Goal: Information Seeking & Learning: Find specific fact

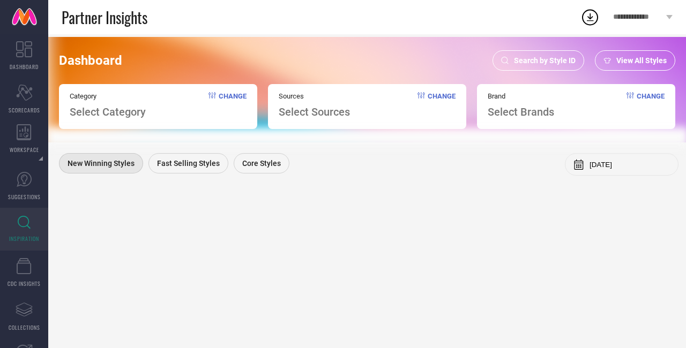
click at [538, 66] on div "Search by Style ID" at bounding box center [538, 60] width 92 height 20
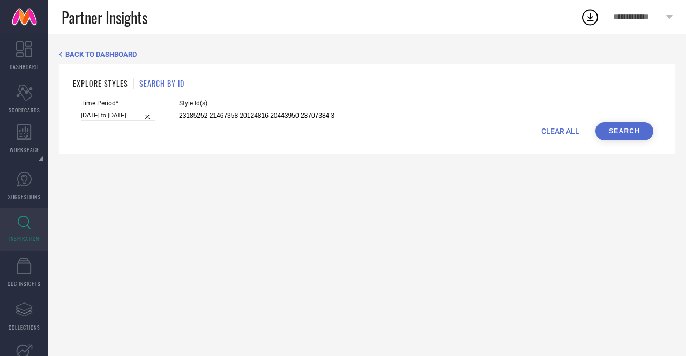
click at [235, 118] on input "23185252 21467358 20124816 20443950 23707384 31901711 24015038 21467362 2401504…" at bounding box center [256, 116] width 155 height 12
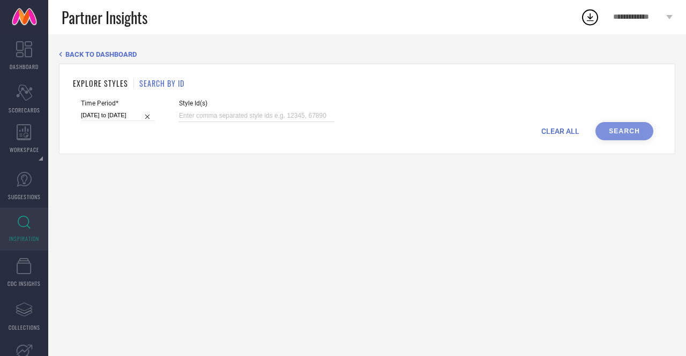
paste input "31345971 31615111 31615010 31346027 31345948 31345984 31345934 31346024 3161496…"
type input "31345971 31615111 31615010 31346027 31345948 31345984 31345934 31346024 3161496…"
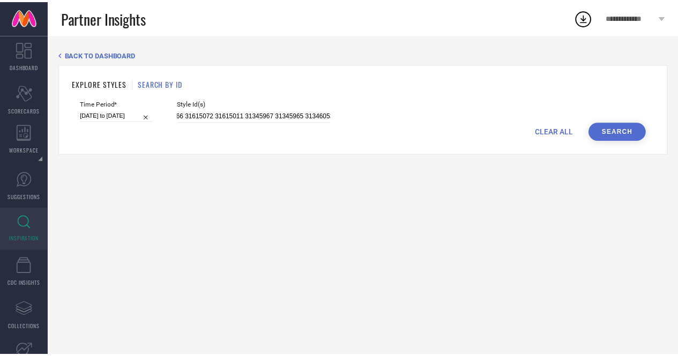
scroll to position [0, 0]
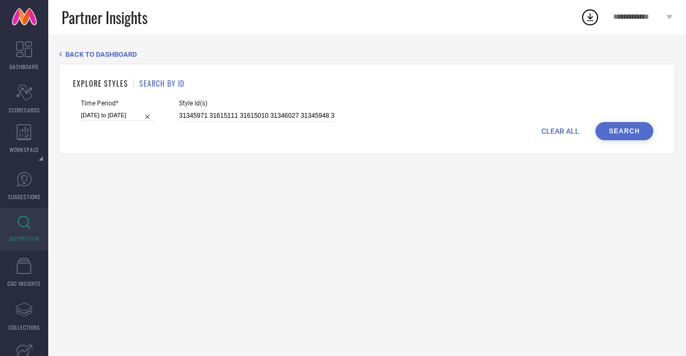
click at [635, 133] on button "Search" at bounding box center [624, 131] width 58 height 18
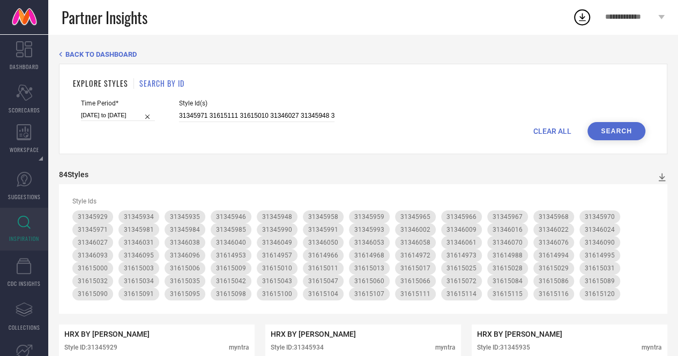
drag, startPoint x: 635, startPoint y: 133, endPoint x: 382, endPoint y: 244, distance: 276.4
click at [317, 121] on input "31345971 31615111 31615010 31346027 31345948 31345984 31345934 31346024 3161496…" at bounding box center [256, 116] width 155 height 12
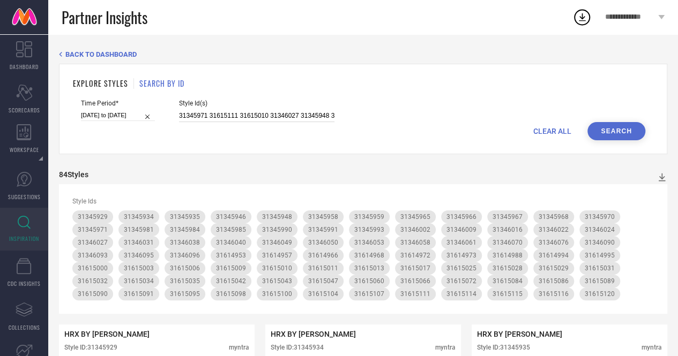
click at [317, 121] on input "31345971 31615111 31615010 31346027 31345948 31345984 31345934 31346024 3161496…" at bounding box center [256, 116] width 155 height 12
paste input "31275221 31614251 31614568 31275253 31275338 31614257 31614330 31614301 3161419…"
type input "31275221 31614251 31614568 31275253 31275338 31614257 31614330 31614301 3161419…"
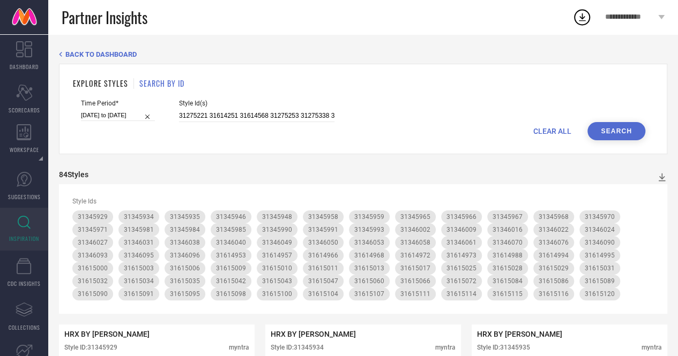
click at [614, 131] on button "Search" at bounding box center [616, 131] width 58 height 18
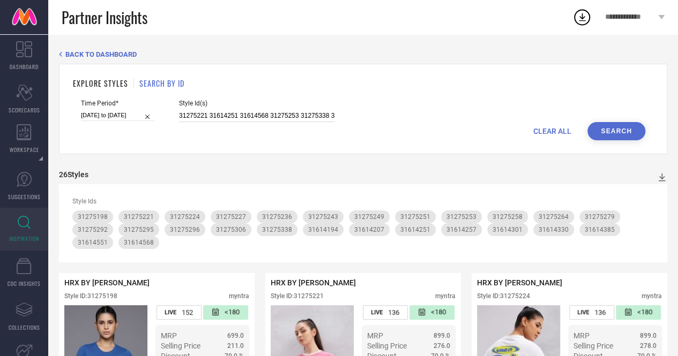
click at [260, 116] on input "31275221 31614251 31614568 31275253 31275338 31614257 31614330 31614301 3161419…" at bounding box center [256, 116] width 155 height 12
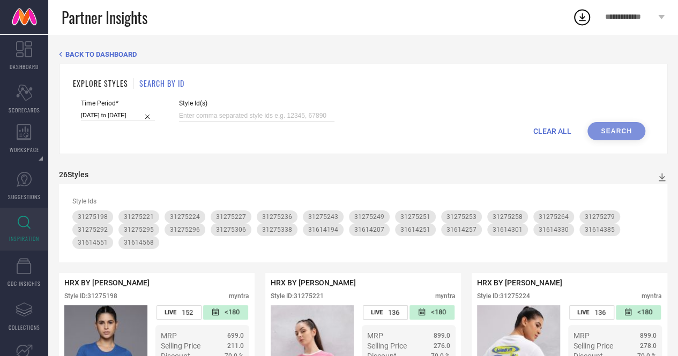
paste input "32380436 32380499 32380489 32380487 32380536 32380435 32380468 32380494 3238046…"
type input "32380436 32380499 32380489 32380487 32380536 32380435 32380468 32380494 3238046…"
click at [602, 131] on button "Search" at bounding box center [616, 131] width 58 height 18
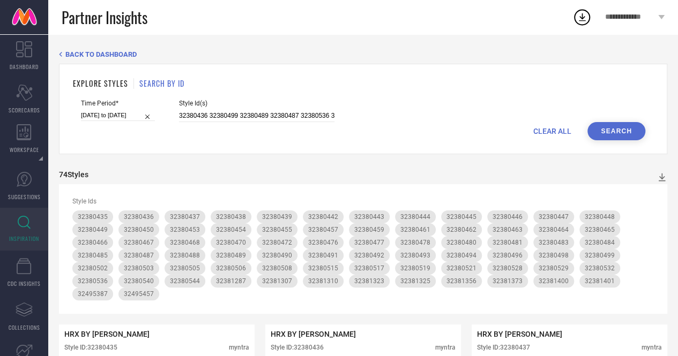
click at [268, 109] on div "Style Id(s) 32380436 32380499 32380489 32380487 32380536 32380435 32380468 3238…" at bounding box center [256, 111] width 155 height 23
click at [272, 113] on input "32380436 32380499 32380489 32380487 32380536 32380435 32380468 32380494 3238046…" at bounding box center [256, 116] width 155 height 12
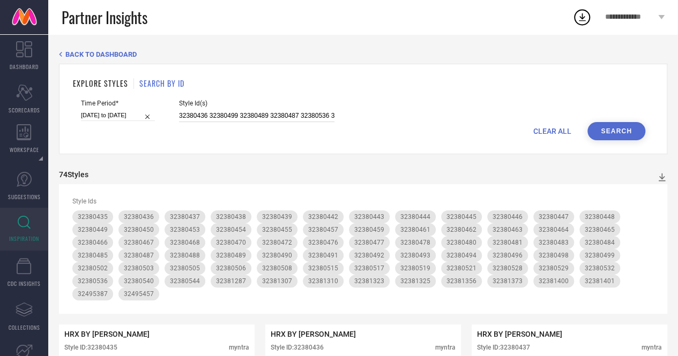
click at [272, 113] on input "32380436 32380499 32380489 32380487 32380536 32380435 32380468 32380494 3238046…" at bounding box center [256, 116] width 155 height 12
paste input "32380499 32380489 32380487 32380536 32380435 32380468 32380494 32380464 3238048…"
click at [615, 125] on button "Search" at bounding box center [616, 131] width 58 height 18
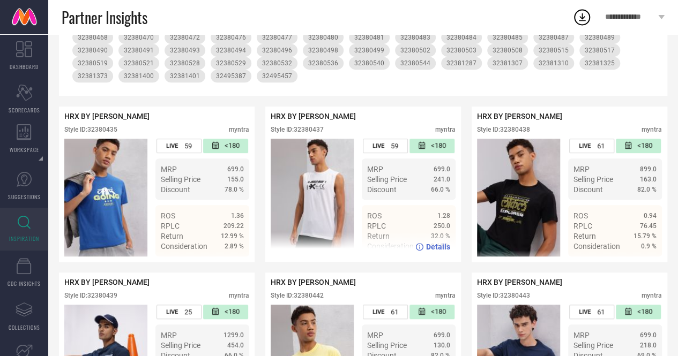
scroll to position [203, 0]
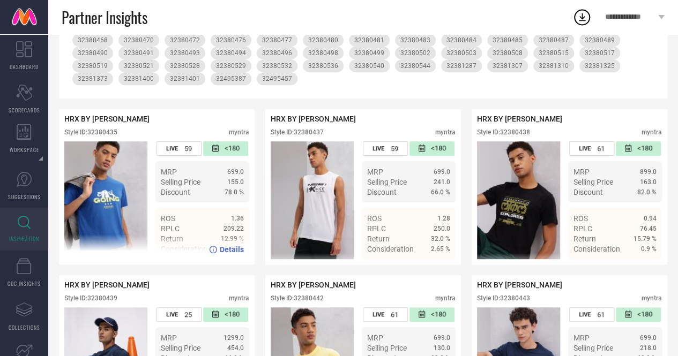
click at [115, 132] on div "Style ID: 32380435" at bounding box center [90, 133] width 53 height 8
copy div "32380435"
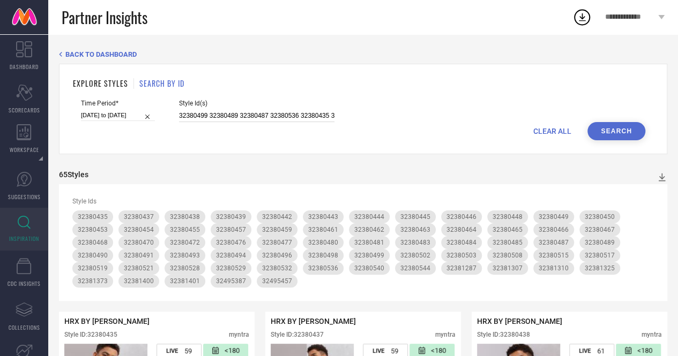
click at [231, 116] on input "32380499 32380489 32380487 32380536 32380435 32380468 32380494 32380464 3238048…" at bounding box center [256, 116] width 155 height 12
paste input "35"
click at [311, 115] on input "32380499 32380489 32380487 32380536 32380435 32380468 32380494 32380464 3238048…" at bounding box center [256, 116] width 155 height 12
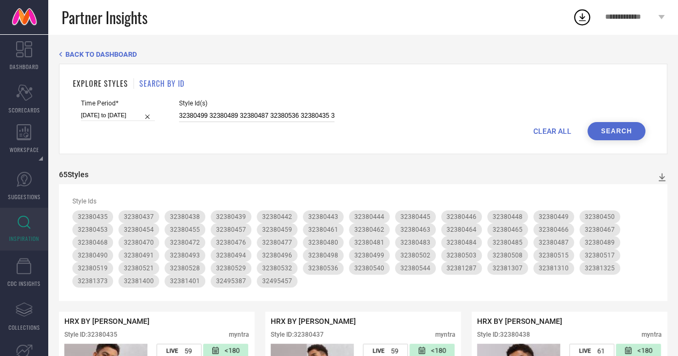
click at [311, 115] on input "32380499 32380489 32380487 32380536 32380435 32380468 32380494 32380464 3238048…" at bounding box center [256, 116] width 155 height 12
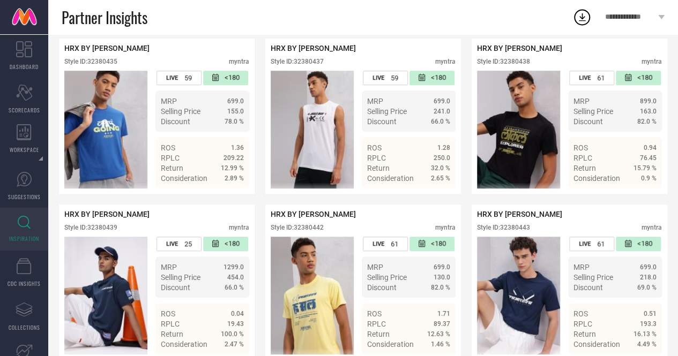
scroll to position [272, 0]
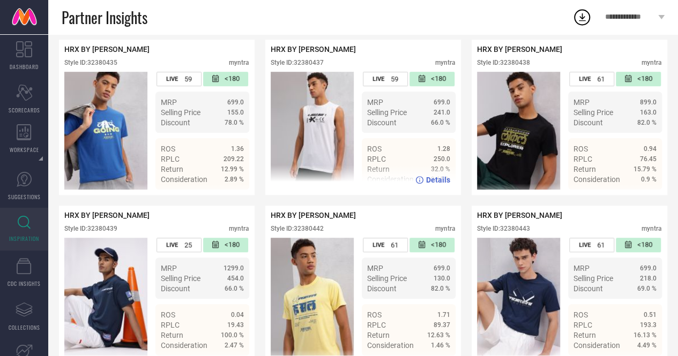
click at [315, 66] on div "Style ID: 32380437" at bounding box center [297, 63] width 53 height 8
copy div "32380437"
click at [315, 66] on div "Style ID: 32380437" at bounding box center [297, 63] width 53 height 8
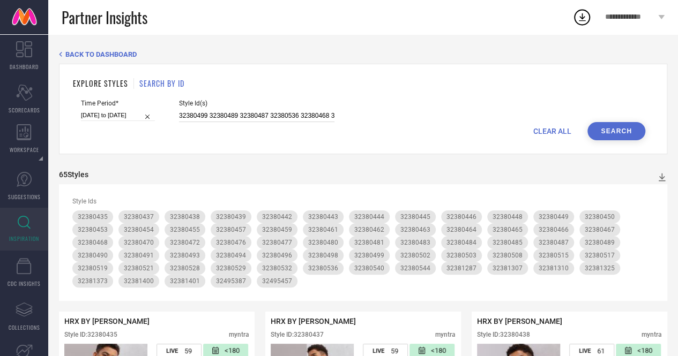
click at [235, 116] on input "32380499 32380489 32380487 32380536 32380468 32380494 32380464 32380485 3238054…" at bounding box center [256, 116] width 155 height 12
click at [253, 111] on input "32380499 32380489 32380487 32380536 32380468 32380494 32380464 32380485 3238054…" at bounding box center [256, 116] width 155 height 12
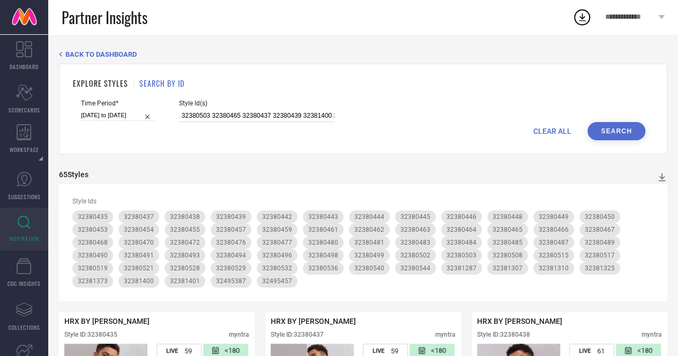
click at [253, 111] on input "32380499 32380489 32380487 32380536 32380468 32380494 32380464 32380485 3238054…" at bounding box center [256, 116] width 155 height 12
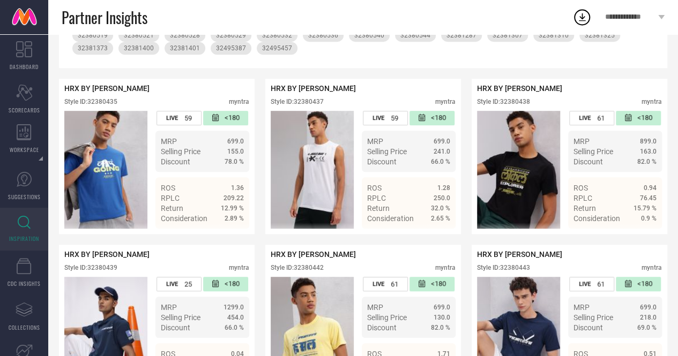
scroll to position [229, 0]
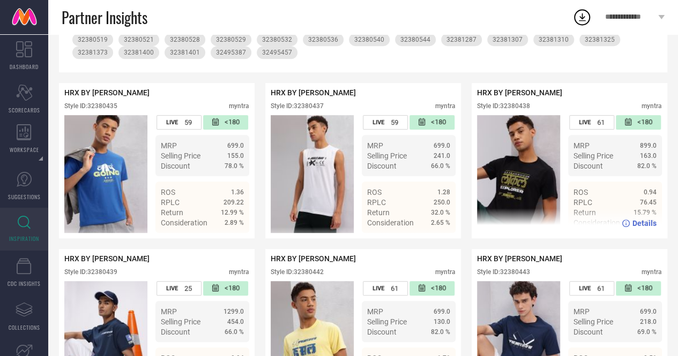
click at [523, 108] on div "Style ID: 32380438" at bounding box center [503, 106] width 53 height 8
copy div "32380438"
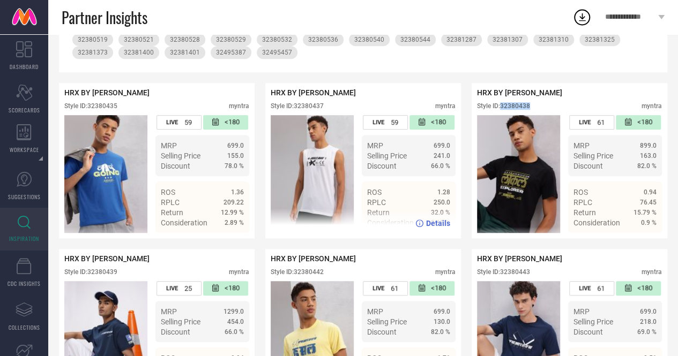
scroll to position [0, 0]
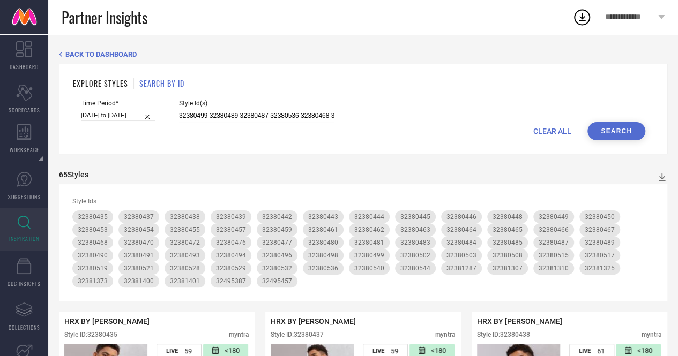
click at [251, 122] on input "32380499 32380489 32380487 32380536 32380468 32380494 32380464 32380485 3238054…" at bounding box center [256, 116] width 155 height 12
click at [245, 112] on input "32380499 32380489 32380487 32380536 32380468 32380494 32380464 32380485 3238054…" at bounding box center [256, 116] width 155 height 12
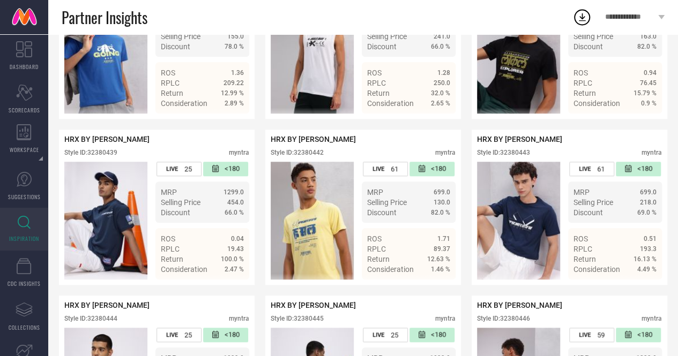
scroll to position [349, 0]
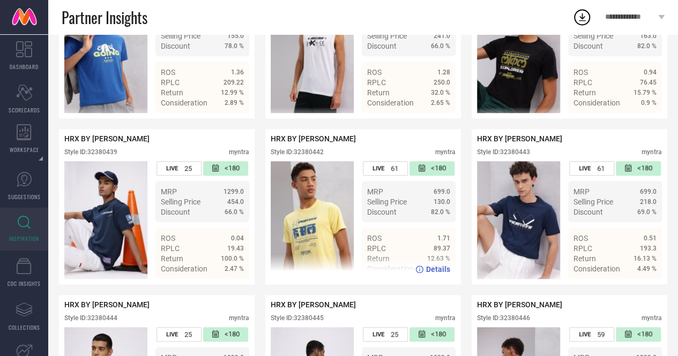
click at [312, 154] on div "Style ID: 32380442" at bounding box center [297, 152] width 53 height 8
copy div "32380442"
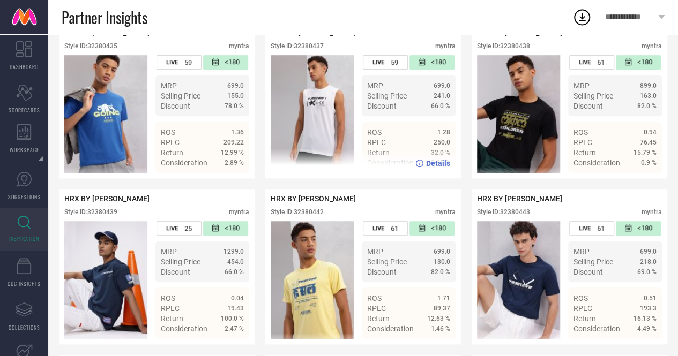
scroll to position [0, 0]
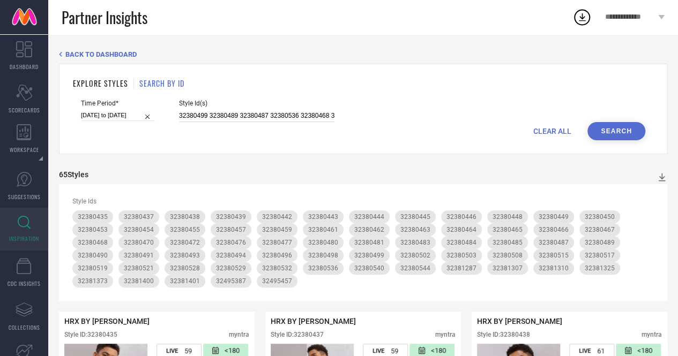
click at [260, 115] on input "32380499 32380489 32380487 32380536 32380468 32380494 32380464 32380485 3238054…" at bounding box center [256, 116] width 155 height 12
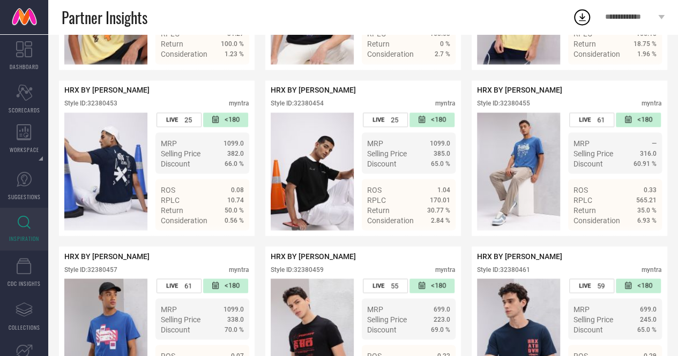
scroll to position [901, 0]
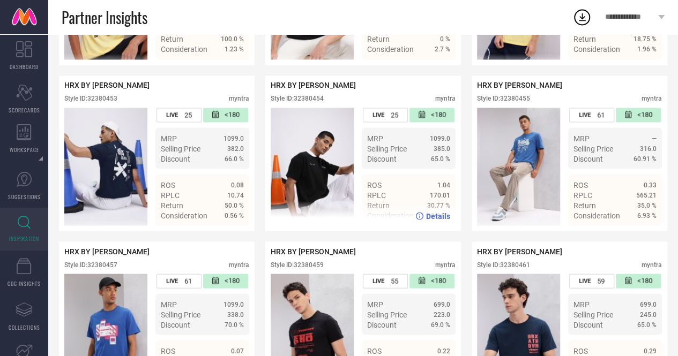
click at [310, 107] on div "HRX BY [PERSON_NAME] Style ID: 32380454 myntra" at bounding box center [363, 94] width 185 height 27
copy div "32380454"
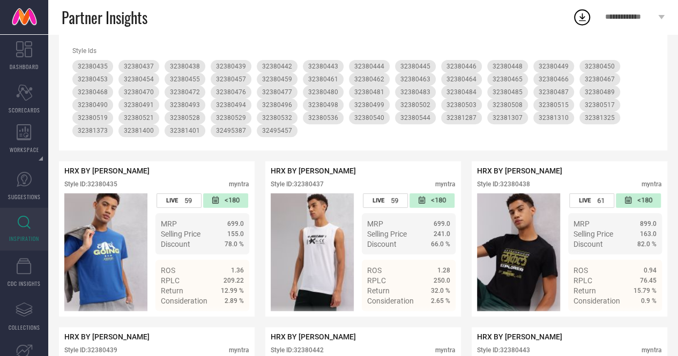
scroll to position [0, 0]
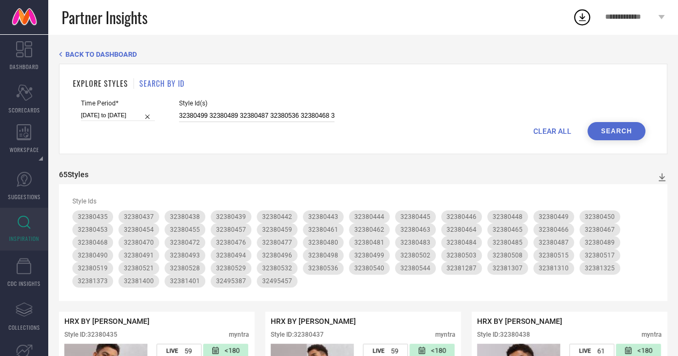
click at [260, 113] on input "32380499 32380489 32380487 32380536 32380468 32380494 32380464 32380485 3238054…" at bounding box center [256, 116] width 155 height 12
drag, startPoint x: 260, startPoint y: 113, endPoint x: 401, endPoint y: 5, distance: 176.6
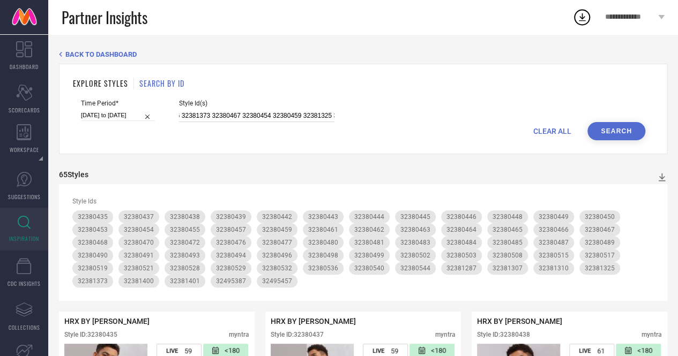
click at [255, 113] on input "32380499 32380489 32380487 32380536 32380468 32380494 32380464 32380485 3238054…" at bounding box center [256, 116] width 155 height 12
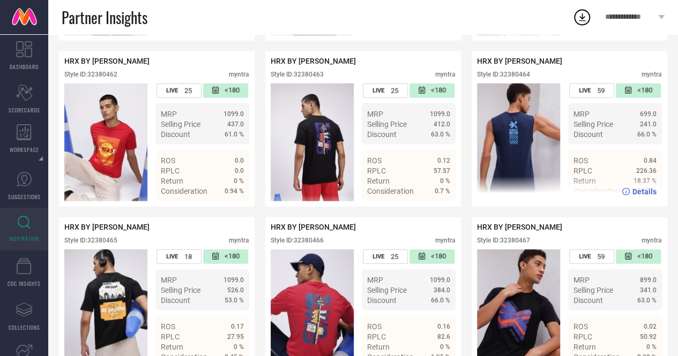
scroll to position [0, 0]
click at [509, 78] on div "Style ID: 32380464" at bounding box center [503, 75] width 53 height 8
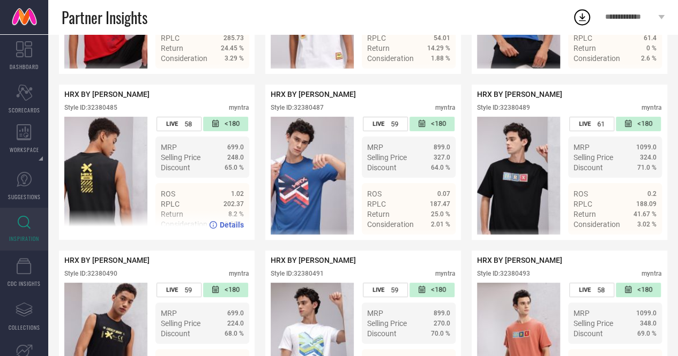
scroll to position [2051, 0]
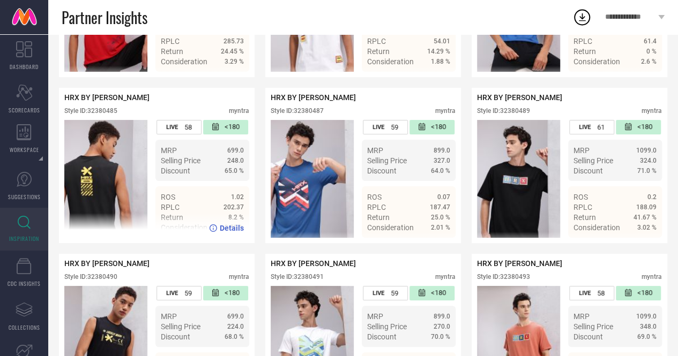
click at [104, 115] on div "Style ID: 32380485" at bounding box center [90, 111] width 53 height 8
copy div "32380485"
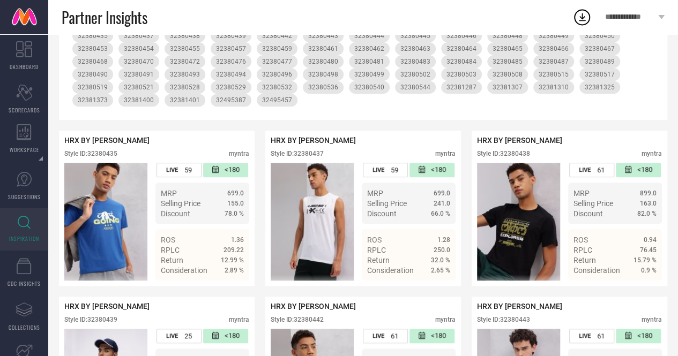
scroll to position [0, 0]
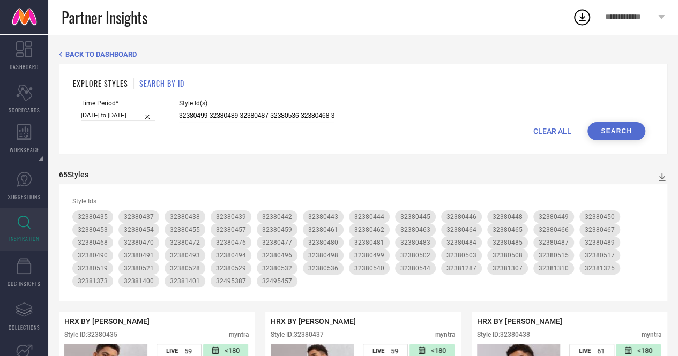
click at [235, 120] on input "32380499 32380489 32380487 32380536 32380468 32380494 32380464 32380485 3238054…" at bounding box center [256, 116] width 155 height 12
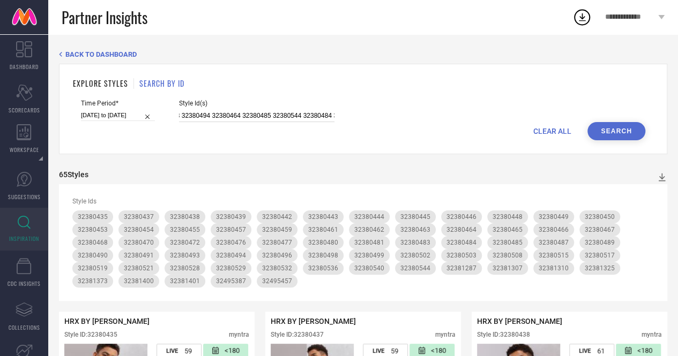
click at [255, 114] on input "32380499 32380489 32380487 32380536 32380468 32380494 32380464 32380485 3238054…" at bounding box center [256, 116] width 155 height 12
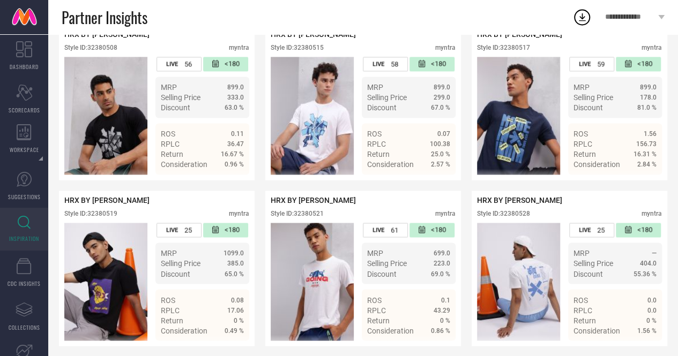
scroll to position [2778, 0]
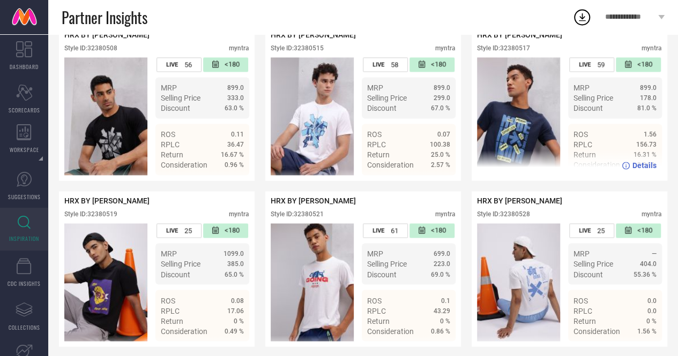
click at [520, 52] on div "Style ID: 32380517" at bounding box center [503, 48] width 53 height 8
copy div "32380517"
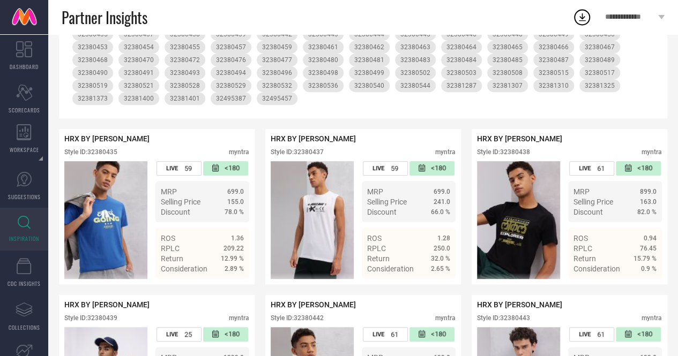
scroll to position [0, 0]
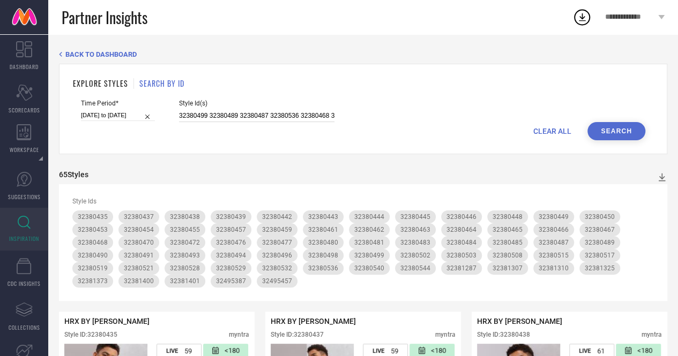
click at [283, 114] on input "32380499 32380489 32380487 32380536 32380468 32380494 32380464 32380544 3238048…" at bounding box center [256, 116] width 155 height 12
click at [261, 122] on input "32380499 32380489 32380487 32380536 32380468 32380494 32380464 32380544 3238048…" at bounding box center [256, 116] width 155 height 12
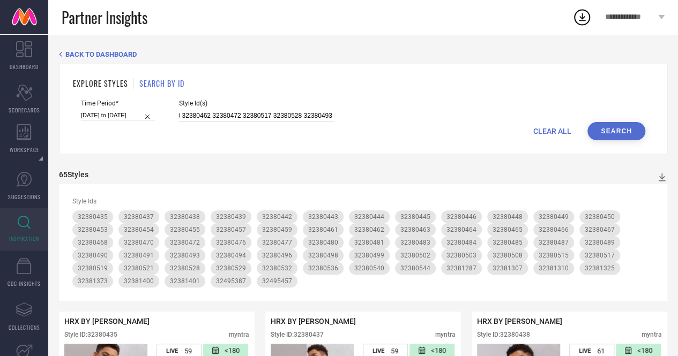
click at [261, 122] on input "32380499 32380489 32380487 32380536 32380468 32380494 32380464 32380544 3238048…" at bounding box center [256, 116] width 155 height 12
type input "32380499 32380489 32380487 32380536 32380468 32380494 32380464 32380544 3238048…"
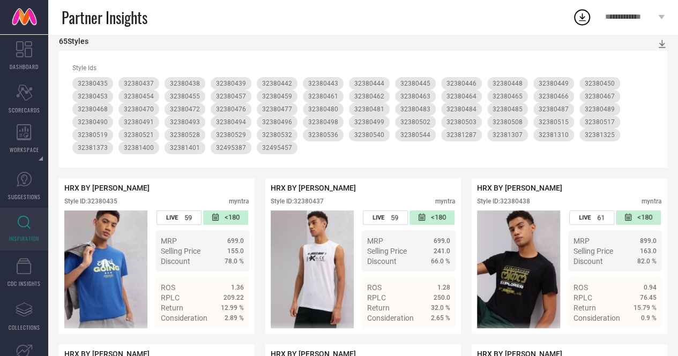
scroll to position [0, 0]
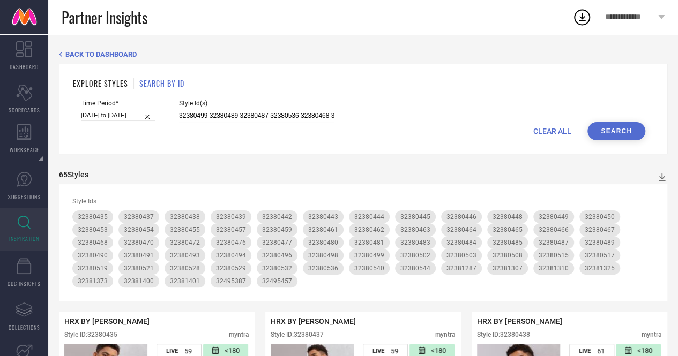
click at [275, 113] on input "32380499 32380489 32380487 32380536 32380468 32380494 32380464 32380544 3238048…" at bounding box center [256, 116] width 155 height 12
click at [626, 127] on button "Search" at bounding box center [616, 131] width 58 height 18
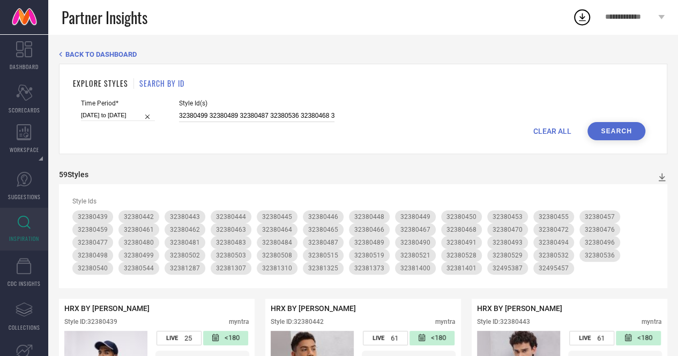
click at [272, 116] on input "32380499 32380489 32380487 32380536 32380468 32380494 32380464 32380544 3238048…" at bounding box center [256, 116] width 155 height 12
paste input "32381034 32380917 32380923 32381029 32380939 32380935 32380948 32380940 3238093…"
click at [604, 129] on button "Search" at bounding box center [616, 131] width 58 height 18
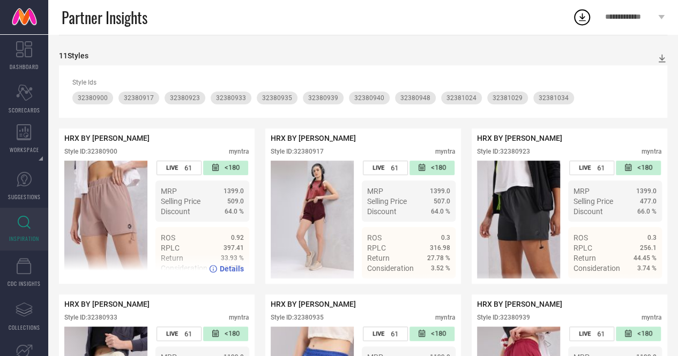
scroll to position [118, 0]
click at [98, 153] on div "Style ID: 32380900" at bounding box center [90, 152] width 53 height 8
copy div "32380900"
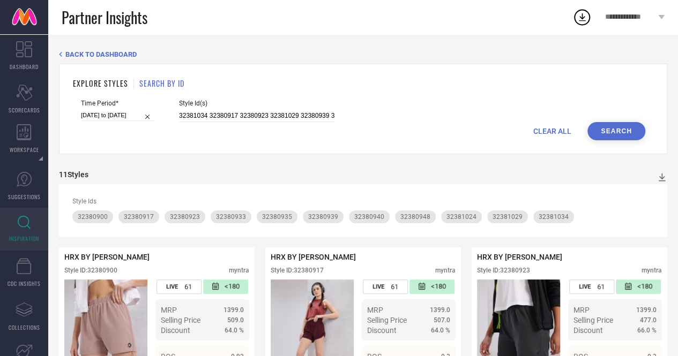
click at [211, 110] on div "32381034 32380917 32380923 32381029 32380939 32380935 32380948 32380940 3238093…" at bounding box center [256, 116] width 155 height 12
click at [333, 112] on div "Time Period* [DATE] to [DATE] Style Id(s) 32381034 32380917 32380923 32381029 3…" at bounding box center [363, 111] width 564 height 23
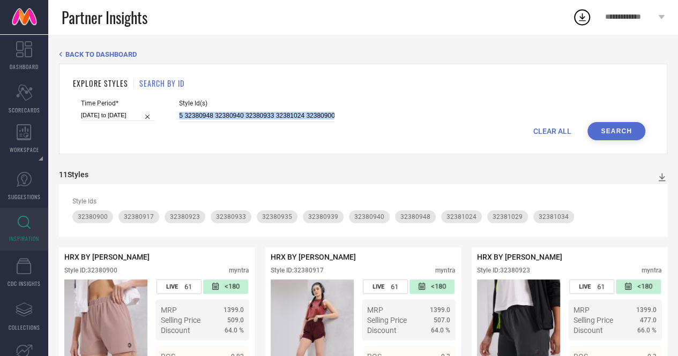
click at [333, 112] on div "Time Period* [DATE] to [DATE] Style Id(s) 32381034 32380917 32380923 32381029 3…" at bounding box center [363, 111] width 564 height 23
click at [320, 115] on input "32381034 32380917 32380923 32381029 32380939 32380935 32380948 32380940 3238093…" at bounding box center [256, 116] width 155 height 12
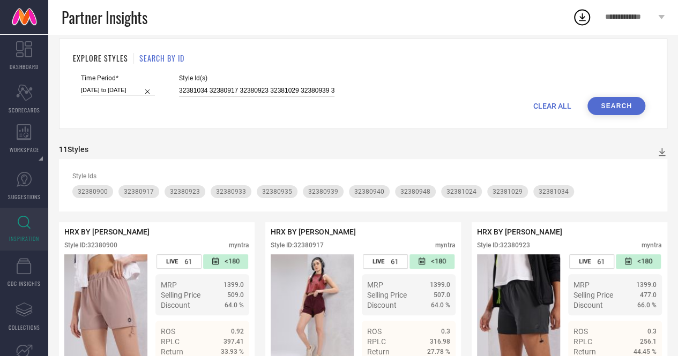
scroll to position [0, 0]
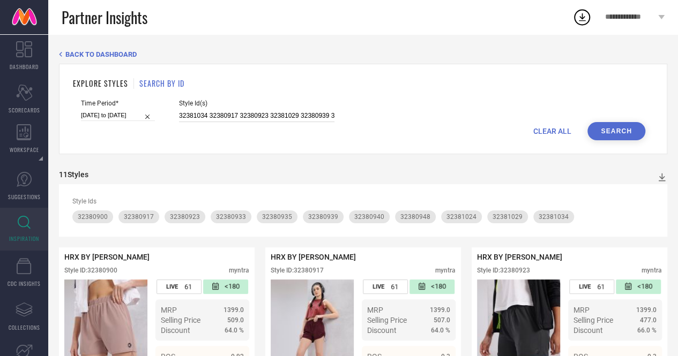
click at [271, 116] on input "32381034 32380917 32380923 32381029 32380939 32380935 32380948 32380940 3238093…" at bounding box center [256, 116] width 155 height 12
paste input "557 32381463 32381431 32381527 32459684 32381493 32381552 32381542 32381518 324…"
click at [613, 126] on button "Search" at bounding box center [616, 131] width 58 height 18
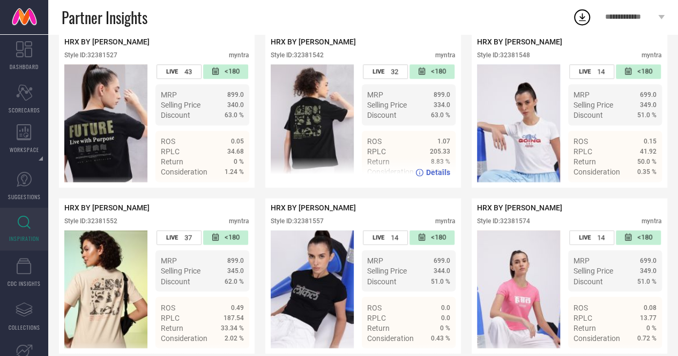
scroll to position [739, 0]
click at [310, 59] on div "Style ID: 32381542" at bounding box center [297, 56] width 53 height 8
copy div "32381542"
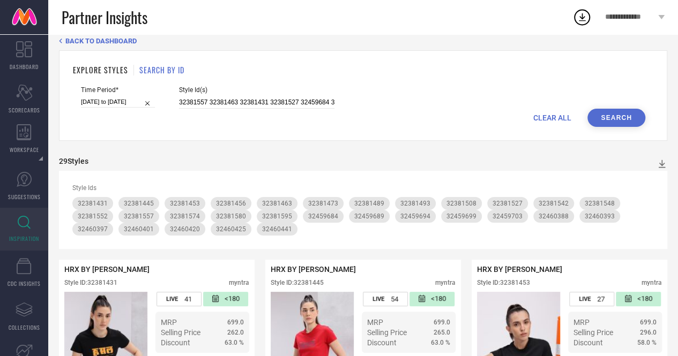
scroll to position [0, 0]
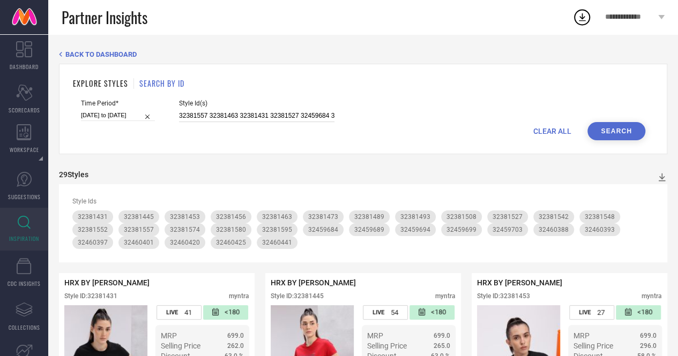
click at [284, 118] on input "32381557 32381463 32381431 32381527 32459684 32381493 32381552 32381542 3238151…" at bounding box center [256, 116] width 155 height 12
click at [250, 118] on input "32381557 32381463 32381431 32381527 32459684 32381493 32381552 32381542 3238151…" at bounding box center [256, 116] width 155 height 12
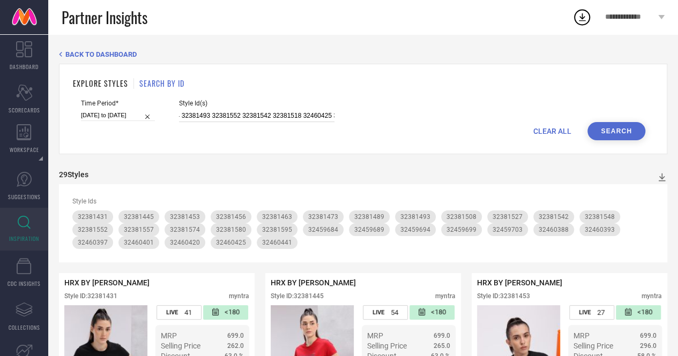
click at [250, 118] on input "32381557 32381463 32381431 32381527 32459684 32381493 32381552 32381542 3238151…" at bounding box center [256, 116] width 155 height 12
type input "32381557 32381463 32381431 32381527 32459684 32381493 32381552 32381518 3246042…"
click at [631, 129] on button "Search" at bounding box center [616, 131] width 58 height 18
click at [611, 143] on div "EXPLORE STYLES SEARCH BY ID Time Period* [DATE] to [DATE] Style Id(s) 32381557 …" at bounding box center [363, 109] width 608 height 91
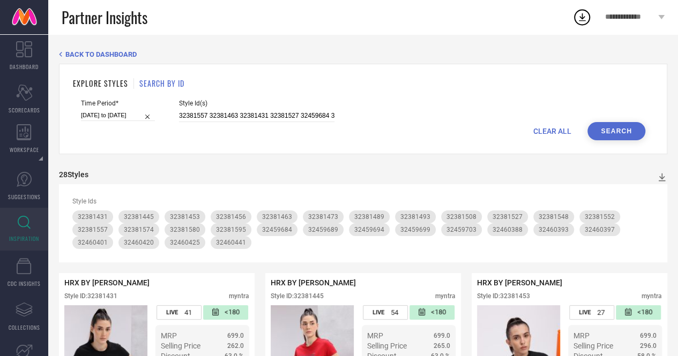
click at [609, 136] on button "Search" at bounding box center [616, 131] width 58 height 18
click at [288, 115] on input "32381557 32381463 32381431 32381527 32459684 32381493 32381552 32381518 3246042…" at bounding box center [256, 116] width 155 height 12
paste input "33201892 33201808 33201876 33201886 33201832 33201833 33201834 33201789 3320180…"
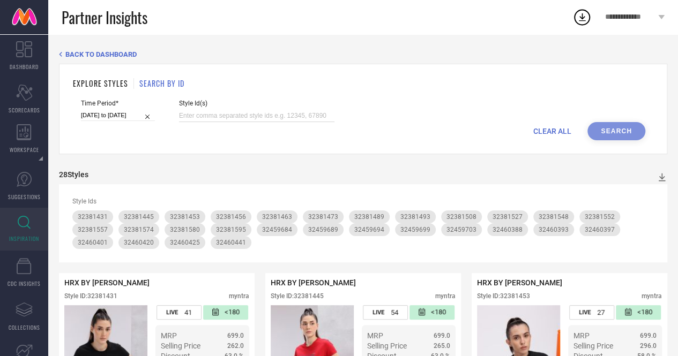
type input "33201892 33201808 33201876 33201886 33201832 33201833 33201834 33201789 3320180…"
click at [273, 115] on input "33201892 33201808 33201876 33201886 33201832 33201833 33201834 33201789 3320180…" at bounding box center [256, 116] width 155 height 12
paste input "33201892 33201808 33201876 33201886 33201832 33201833 33201834 33201789 3320180…"
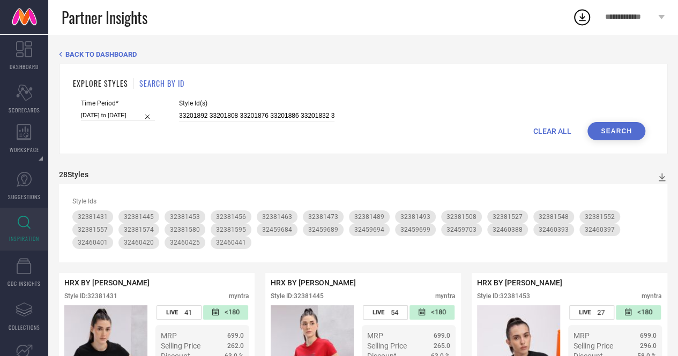
click at [599, 131] on button "Search" at bounding box center [616, 131] width 58 height 18
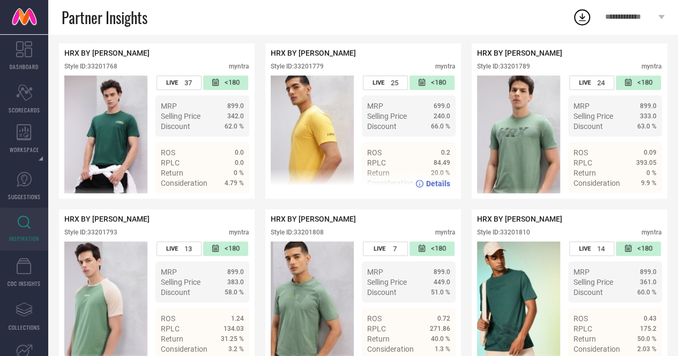
scroll to position [216, 0]
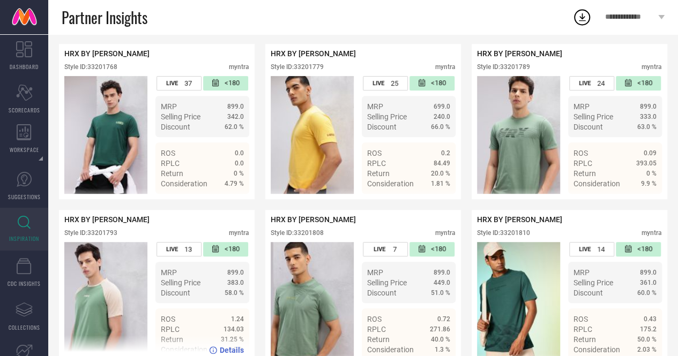
click at [104, 236] on div "Style ID: 33201793" at bounding box center [90, 233] width 53 height 8
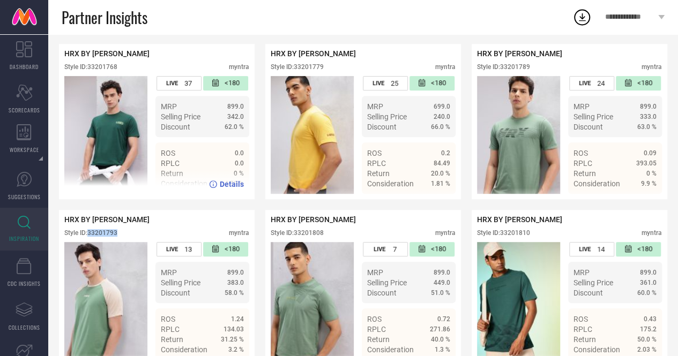
scroll to position [0, 0]
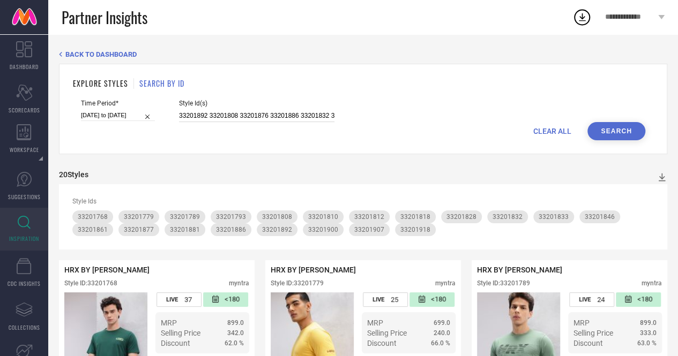
click at [233, 118] on input "33201892 33201808 33201876 33201886 33201832 33201833 33201834 33201789 3320180…" at bounding box center [256, 116] width 155 height 12
click at [241, 117] on input "33201892 33201808 33201876 33201886 33201832 33201833 33201834 33201789 3320180…" at bounding box center [256, 116] width 155 height 12
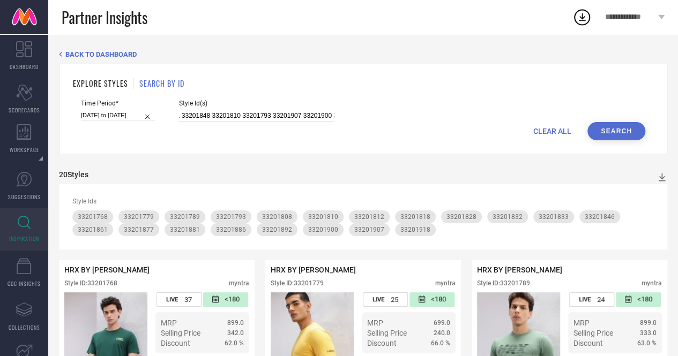
click at [241, 117] on input "33201892 33201808 33201876 33201886 33201832 33201833 33201834 33201789 3320180…" at bounding box center [256, 116] width 155 height 12
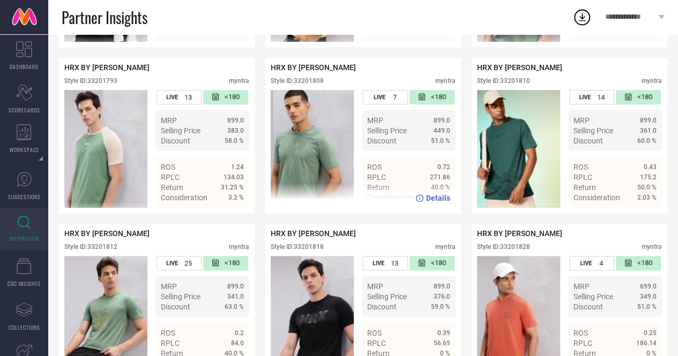
scroll to position [0, 0]
click at [321, 85] on div "Style ID: 33201808" at bounding box center [297, 81] width 53 height 8
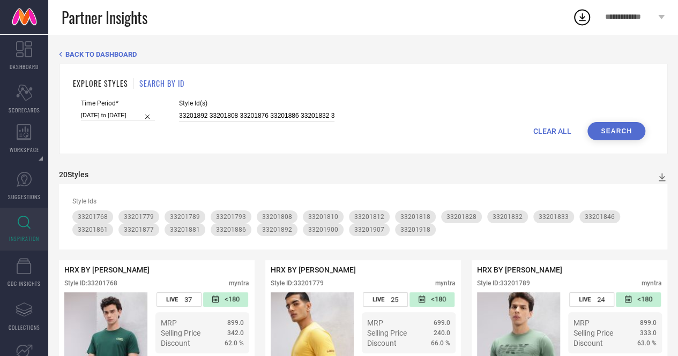
click at [281, 113] on input "33201892 33201808 33201876 33201886 33201832 33201833 33201834 33201789 3320180…" at bounding box center [256, 116] width 155 height 12
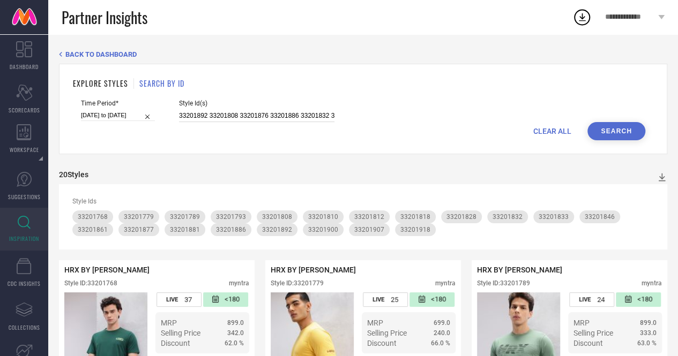
click at [215, 113] on input "33201892 33201808 33201876 33201886 33201832 33201833 33201834 33201789 3320180…" at bounding box center [256, 116] width 155 height 12
type input "33201892 33201876 33201886 33201832 33201833 33201834 33201789 33201802 3320186…"
click at [252, 118] on input "33201892 33201876 33201886 33201832 33201833 33201834 33201789 33201802 3320186…" at bounding box center [256, 116] width 155 height 12
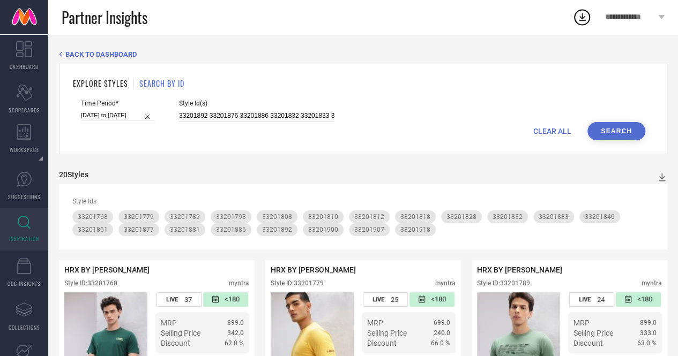
click at [252, 118] on input "33201892 33201876 33201886 33201832 33201833 33201834 33201789 33201802 3320186…" at bounding box center [256, 116] width 155 height 12
paste input "33201892 33201808 33201886 33201832 33201833 33201789 33201861 33201877 3320188…"
click at [631, 134] on button "Search" at bounding box center [616, 131] width 58 height 18
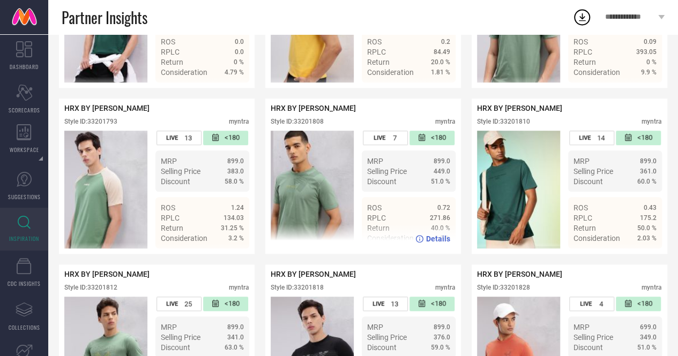
scroll to position [327, 0]
click at [319, 126] on div "Style ID: 33201808" at bounding box center [297, 122] width 53 height 8
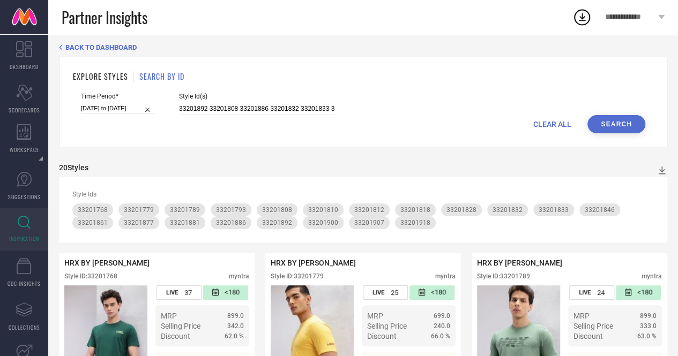
scroll to position [0, 0]
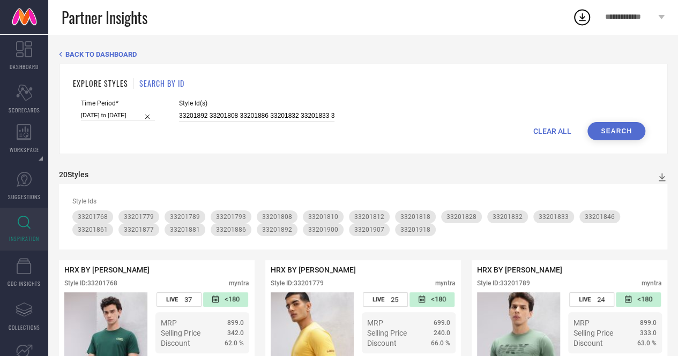
click at [259, 119] on input "33201892 33201808 33201886 33201832 33201833 33201789 33201861 33201877 3320188…" at bounding box center [256, 116] width 155 height 12
click at [219, 114] on input "33201892 33201808 33201886 33201832 33201833 33201789 33201861 33201877 3320188…" at bounding box center [256, 116] width 155 height 12
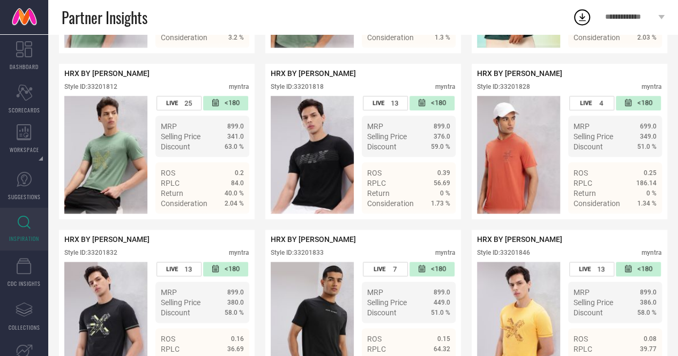
scroll to position [532, 0]
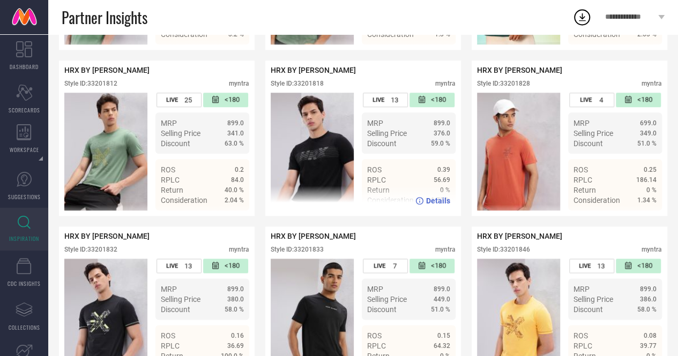
click at [326, 86] on div "HRX BY [PERSON_NAME] Style ID: 33201818 myntra" at bounding box center [363, 79] width 185 height 27
click at [319, 87] on div "Style ID: 33201818" at bounding box center [297, 84] width 53 height 8
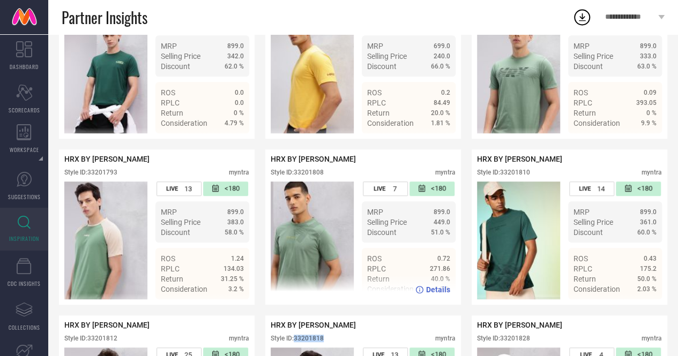
scroll to position [0, 0]
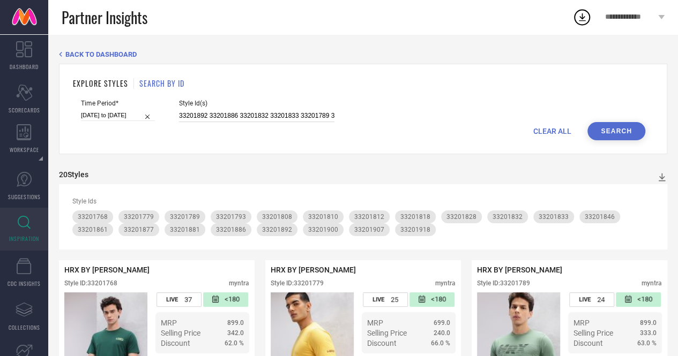
click at [263, 111] on input "33201892 33201886 33201832 33201833 33201789 33201861 33201877 33201881 3320184…" at bounding box center [256, 116] width 155 height 12
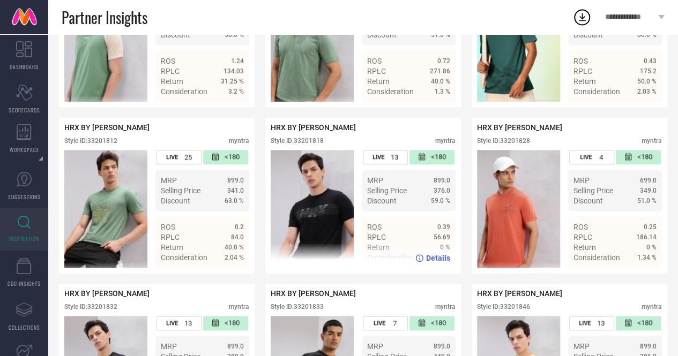
scroll to position [476, 0]
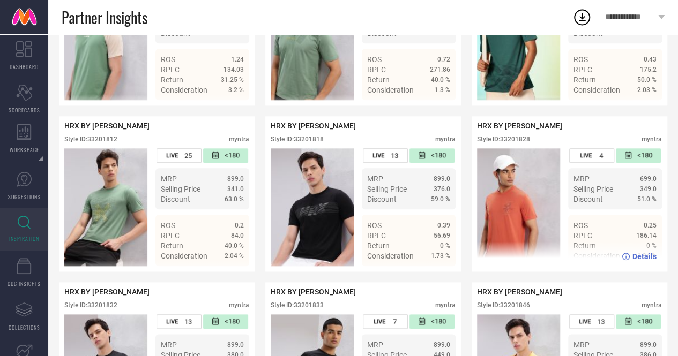
click at [522, 141] on div "HRX BY [PERSON_NAME] Style ID: 33201828 myntra" at bounding box center [569, 135] width 185 height 27
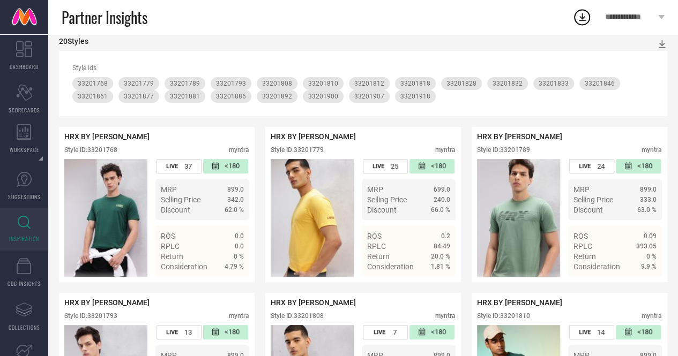
scroll to position [0, 0]
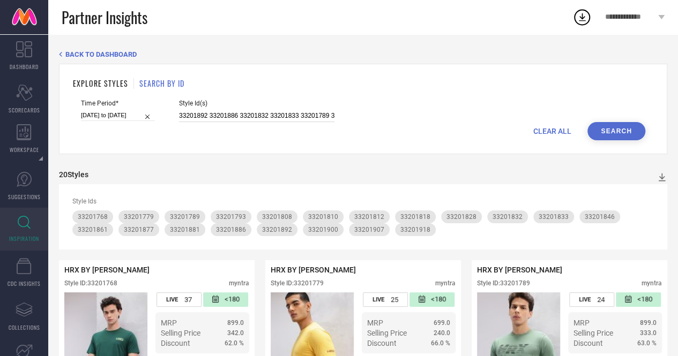
click at [240, 121] on input "33201892 33201886 33201832 33201833 33201789 33201861 33201877 33201881 3320184…" at bounding box center [256, 116] width 155 height 12
drag, startPoint x: 240, startPoint y: 121, endPoint x: 415, endPoint y: 4, distance: 210.1
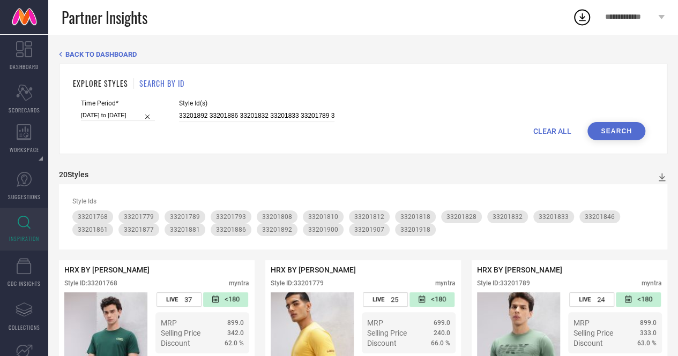
scroll to position [0, 392]
click at [250, 114] on input "33201892 33201886 33201832 33201833 33201789 33201861 33201877 33201881 3320184…" at bounding box center [256, 116] width 155 height 12
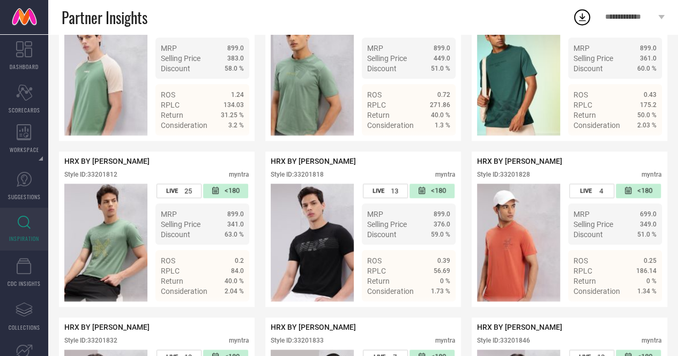
scroll to position [432, 0]
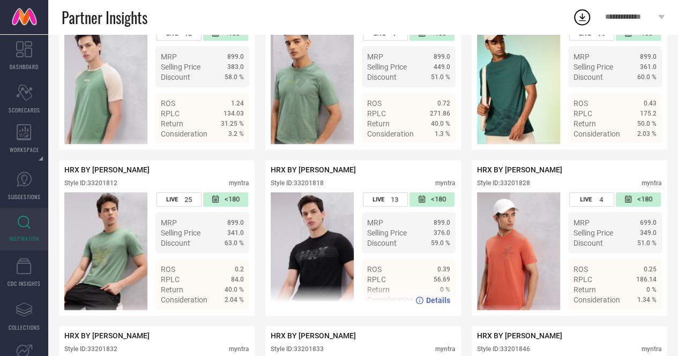
click at [317, 187] on div "Style ID: 33201818" at bounding box center [297, 183] width 53 height 8
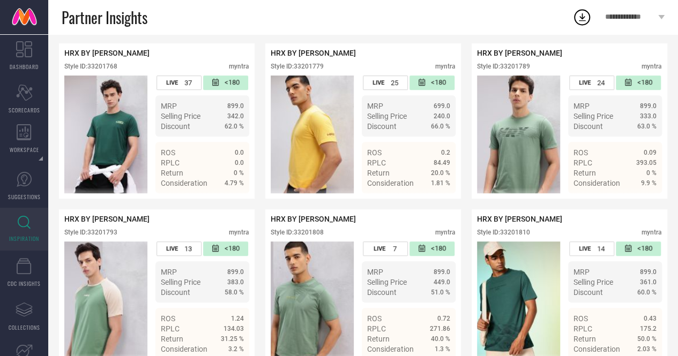
scroll to position [0, 0]
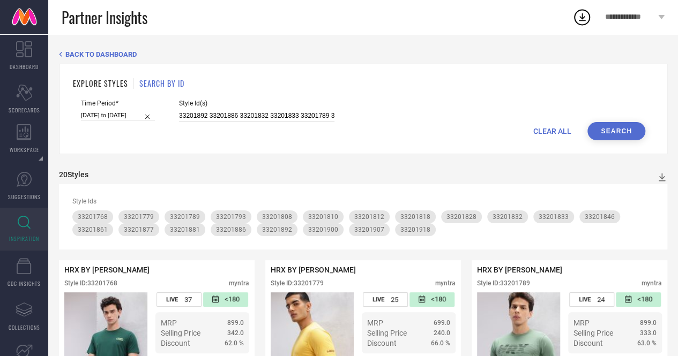
click at [243, 122] on input "33201892 33201886 33201832 33201833 33201789 33201861 33201877 33201881 3320184…" at bounding box center [256, 116] width 155 height 12
click at [247, 114] on input "33201892 33201886 33201832 33201833 33201789 33201861 33201877 33201881 3320184…" at bounding box center [256, 116] width 155 height 12
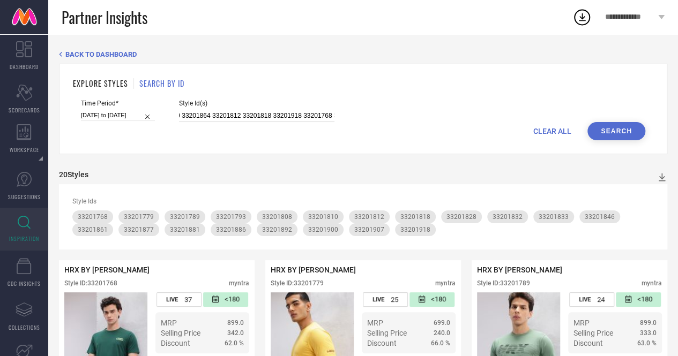
click at [247, 114] on input "33201892 33201886 33201832 33201833 33201789 33201861 33201877 33201881 3320184…" at bounding box center [256, 116] width 155 height 12
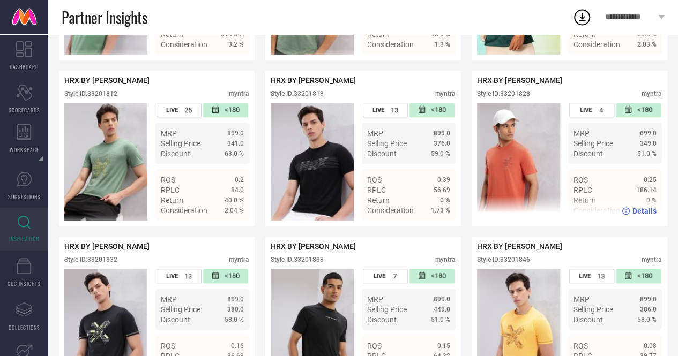
scroll to position [0, 0]
click at [522, 98] on div "Style ID: 33201828" at bounding box center [503, 94] width 53 height 8
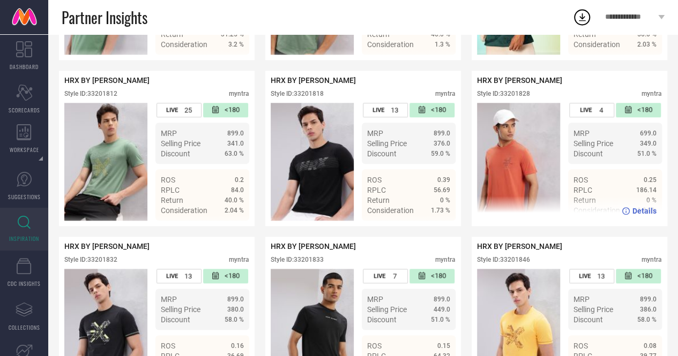
click at [507, 98] on div "Style ID: 33201828" at bounding box center [503, 94] width 53 height 8
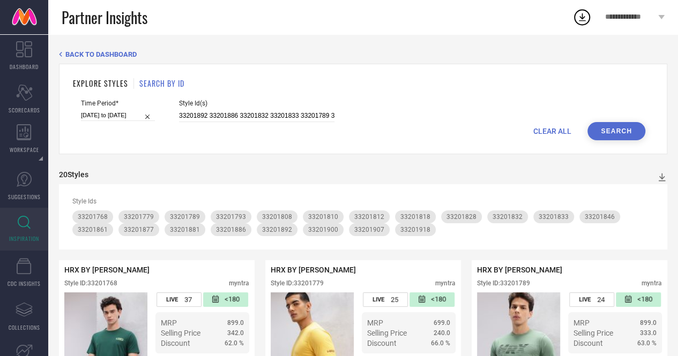
click at [257, 110] on div "33201892 33201886 33201832 33201833 33201789 33201861 33201877 33201881 3320184…" at bounding box center [256, 116] width 155 height 12
click at [305, 117] on input "33201892 33201886 33201832 33201833 33201789 33201861 33201877 33201881 3320184…" at bounding box center [256, 116] width 155 height 12
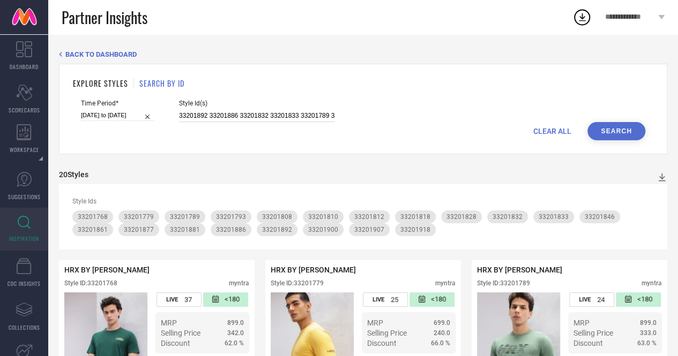
click at [289, 117] on input "33201892 33201886 33201832 33201833 33201789 33201861 33201877 33201881 3320184…" at bounding box center [256, 116] width 155 height 12
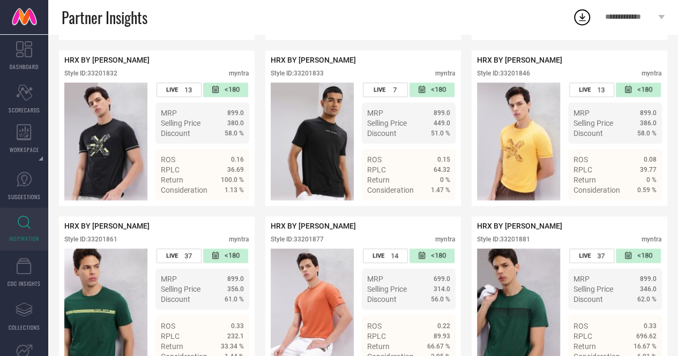
scroll to position [709, 0]
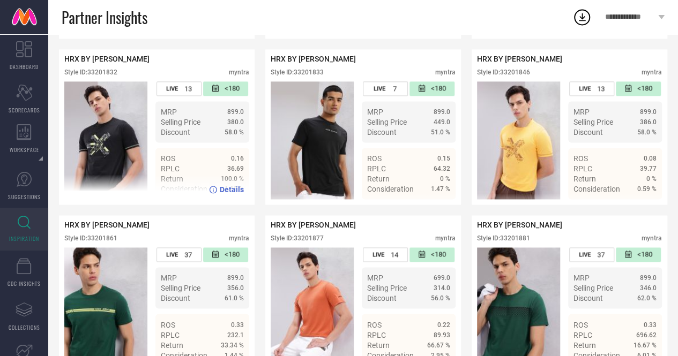
click at [113, 76] on div "Style ID: 33201832" at bounding box center [90, 73] width 53 height 8
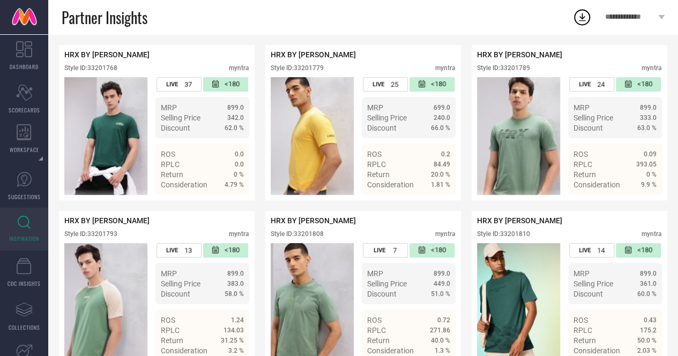
scroll to position [0, 0]
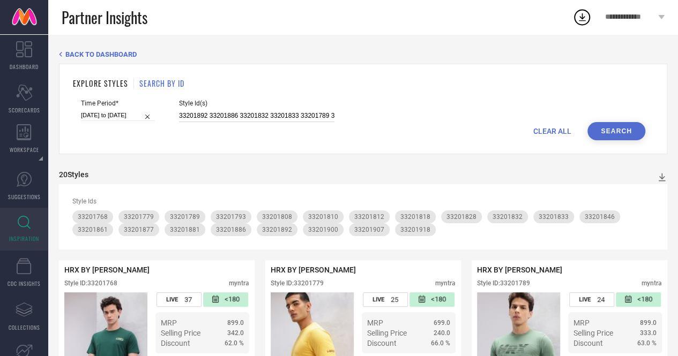
click at [242, 117] on input "33201892 33201886 33201832 33201833 33201789 33201861 33201877 33201881 3320184…" at bounding box center [256, 116] width 155 height 12
click at [253, 116] on input "33201892 33201886 33201832 33201833 33201789 33201861 33201877 33201881 3320184…" at bounding box center [256, 116] width 155 height 12
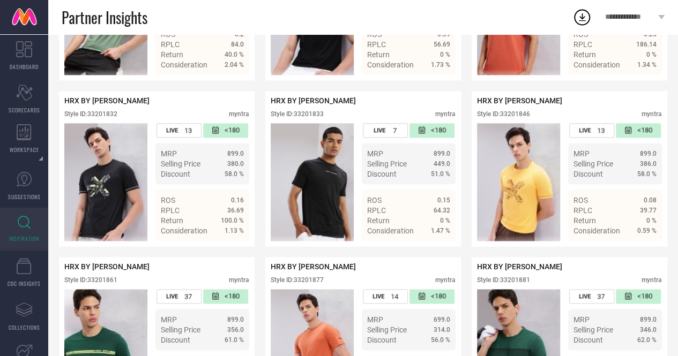
scroll to position [664, 0]
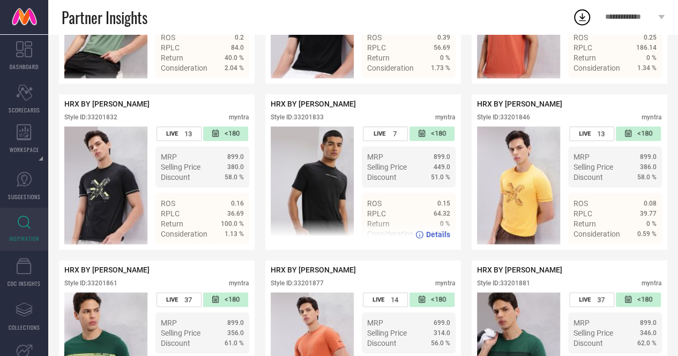
click at [319, 122] on div "HRX BY [PERSON_NAME] Style ID: 33201833 myntra" at bounding box center [363, 113] width 185 height 27
click at [318, 121] on div "Style ID: 33201833" at bounding box center [297, 118] width 53 height 8
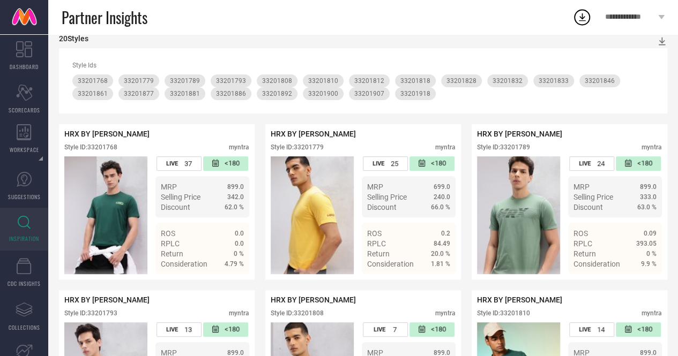
scroll to position [0, 0]
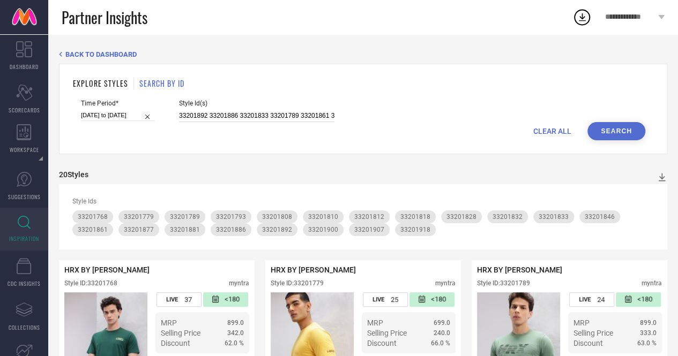
click at [256, 122] on input "33201892 33201886 33201833 33201789 33201861 33201877 33201881 33201848 3320181…" at bounding box center [256, 116] width 155 height 12
click at [256, 112] on input "33201892 33201886 33201833 33201789 33201861 33201877 33201881 33201848 3320181…" at bounding box center [256, 116] width 155 height 12
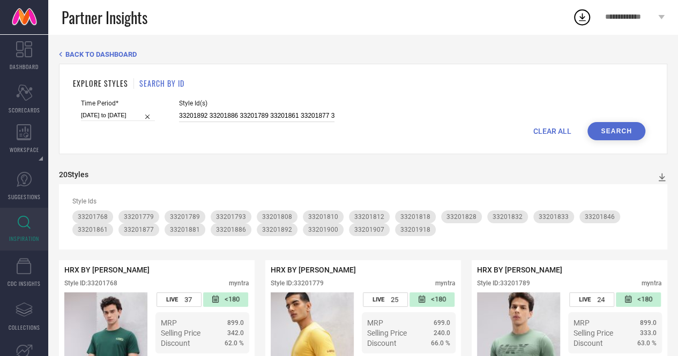
click at [283, 121] on input "33201892 33201886 33201789 33201861 33201877 33201881 33201848 33201810 3320179…" at bounding box center [256, 116] width 155 height 12
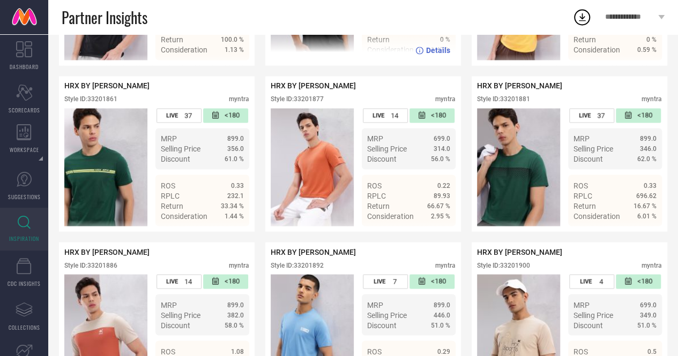
scroll to position [849, 0]
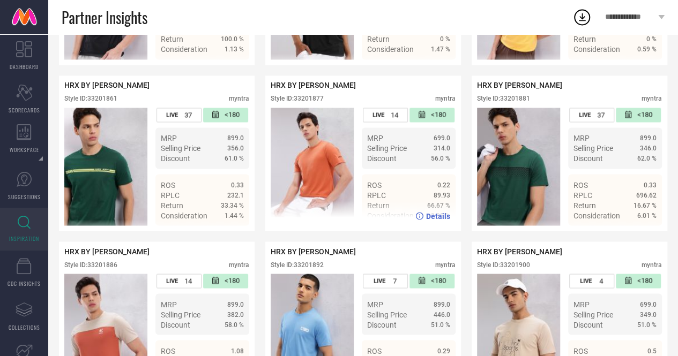
click at [306, 102] on div "Style ID: 33201877" at bounding box center [297, 99] width 53 height 8
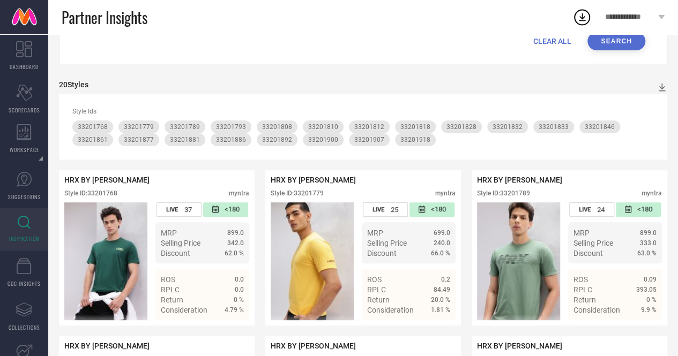
scroll to position [0, 0]
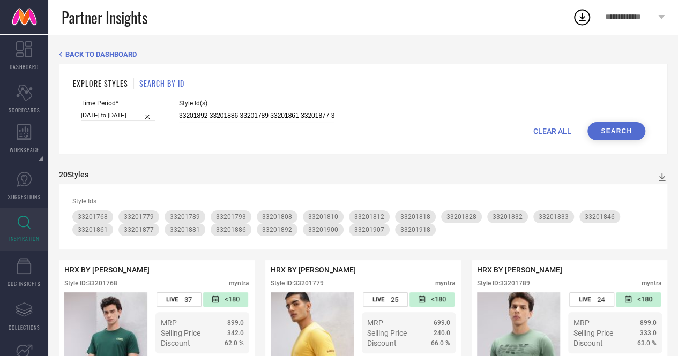
click at [238, 111] on input "33201892 33201886 33201789 33201861 33201877 33201881 33201848 33201810 3320179…" at bounding box center [256, 116] width 155 height 12
click at [313, 118] on input "33201892 33201886 33201789 33201861 33201877 33201881 33201848 33201810 3320179…" at bounding box center [256, 116] width 155 height 12
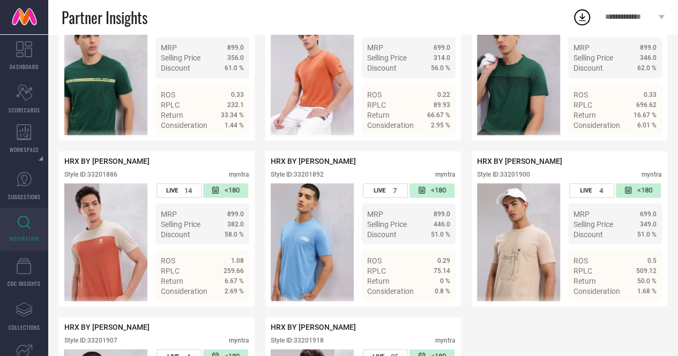
scroll to position [895, 0]
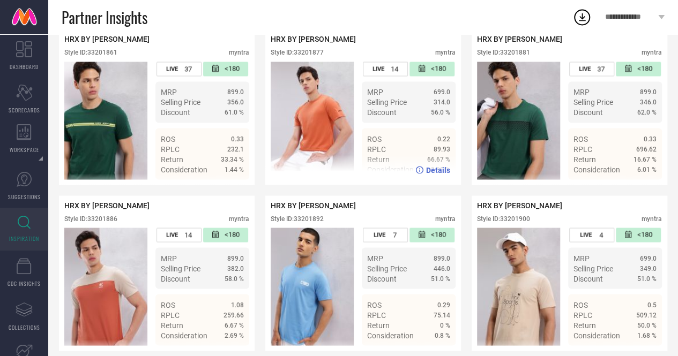
click at [306, 56] on div "Style ID: 33201877" at bounding box center [297, 53] width 53 height 8
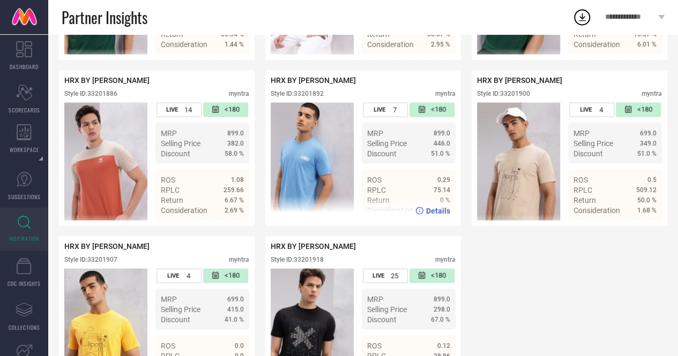
scroll to position [1019, 0]
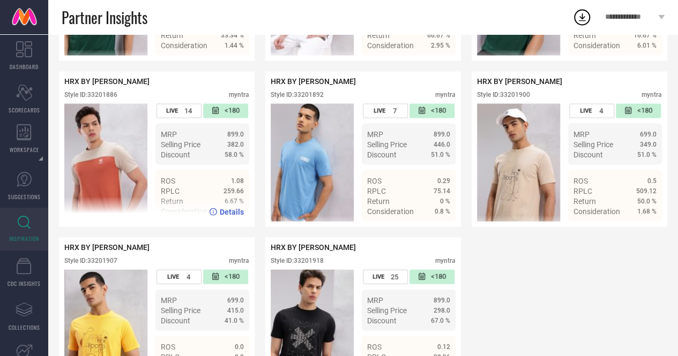
click at [109, 99] on div "Style ID: 33201886" at bounding box center [90, 95] width 53 height 8
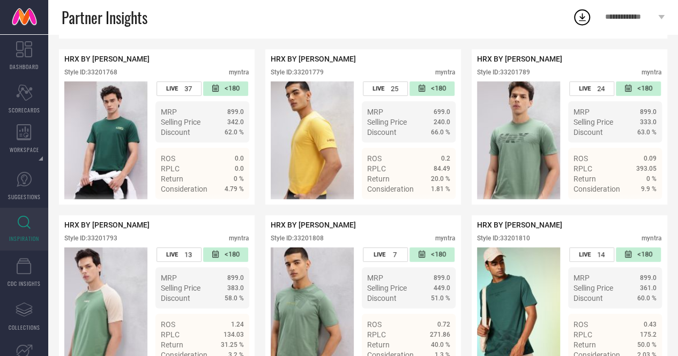
scroll to position [0, 0]
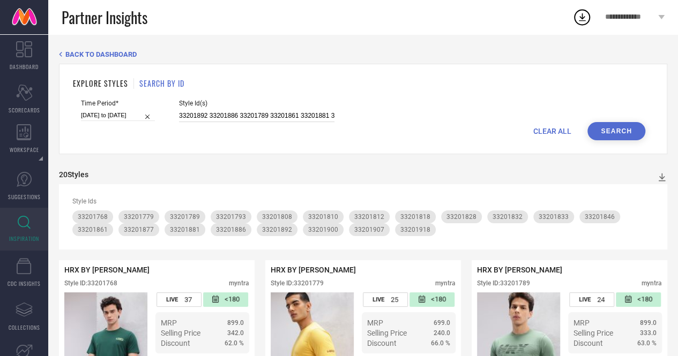
click at [225, 116] on input "33201892 33201886 33201789 33201861 33201881 33201848 33201810 33201793 3320190…" at bounding box center [256, 116] width 155 height 12
click at [219, 119] on input "33201892 33201886 33201789 33201861 33201881 33201848 33201810 33201793 3320190…" at bounding box center [256, 116] width 155 height 12
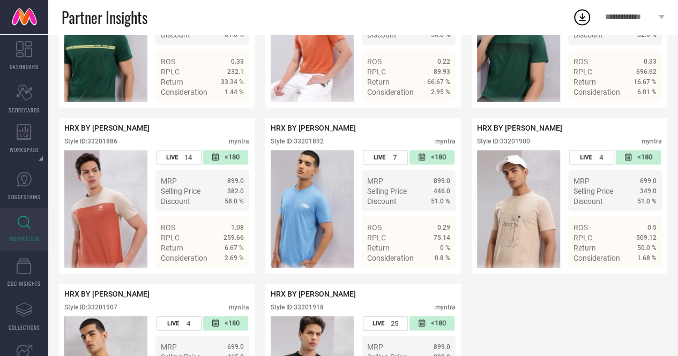
scroll to position [972, 0]
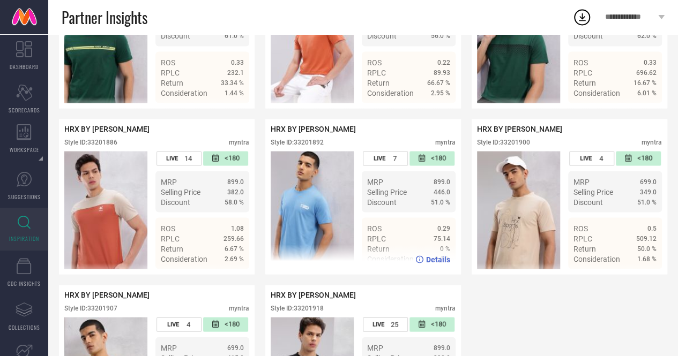
click at [303, 146] on div "Style ID: 33201892" at bounding box center [297, 142] width 53 height 8
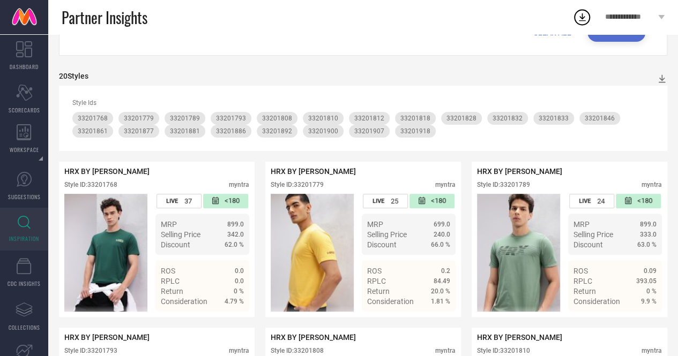
scroll to position [0, 0]
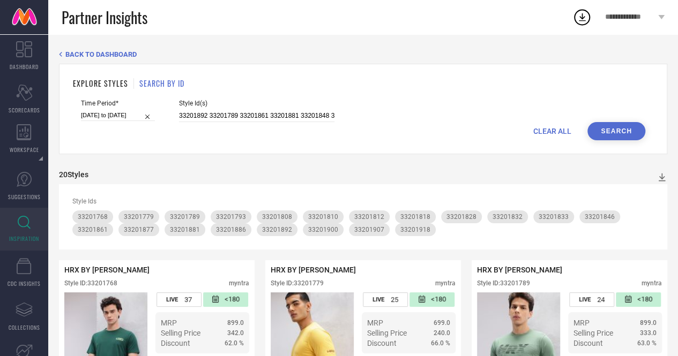
click at [241, 110] on div "Style Id(s) 33201892 33201789 33201861 33201881 33201848 33201810 33201793 3320…" at bounding box center [256, 111] width 155 height 23
click at [241, 110] on input "33201892 33201789 33201861 33201881 33201848 33201810 33201793 33201907 3320190…" at bounding box center [256, 116] width 155 height 12
click at [182, 116] on input "33201892 33201789 33201861 33201881 33201848 33201810 33201793 33201907 3320190…" at bounding box center [256, 116] width 155 height 12
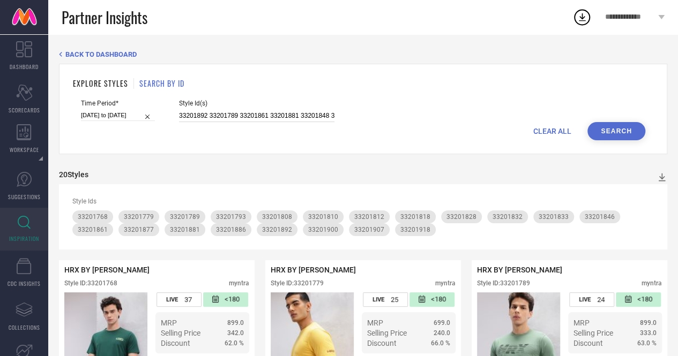
click at [182, 116] on input "33201892 33201789 33201861 33201881 33201848 33201810 33201793 33201907 3320190…" at bounding box center [256, 116] width 155 height 12
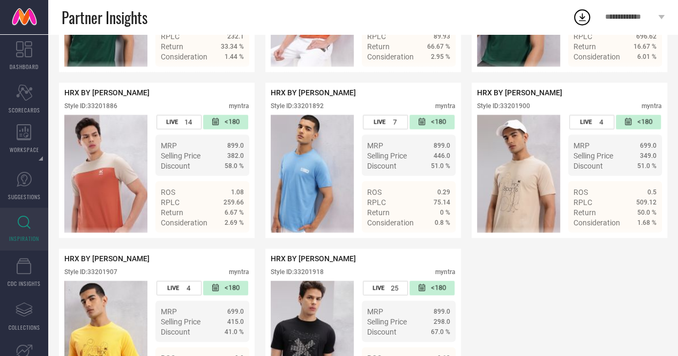
scroll to position [1008, 0]
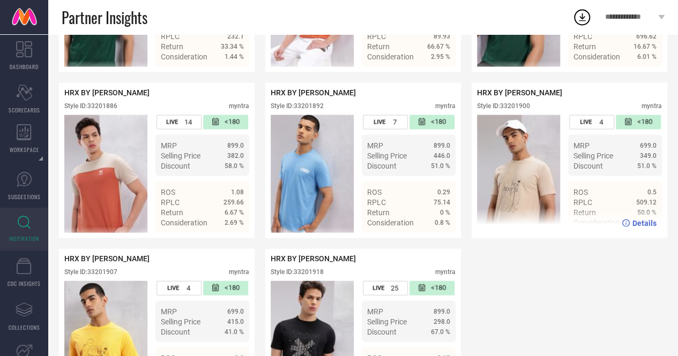
click at [522, 109] on div "Style ID: 33201900" at bounding box center [503, 106] width 53 height 8
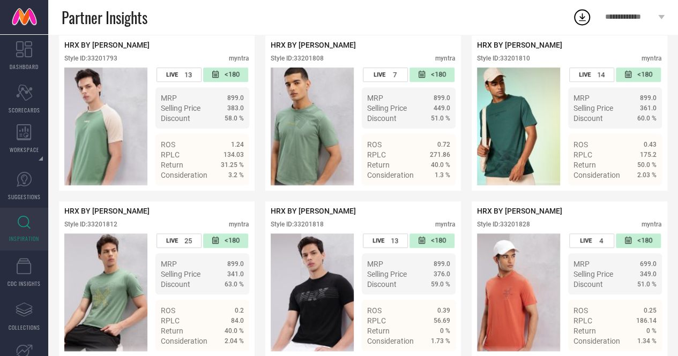
scroll to position [0, 0]
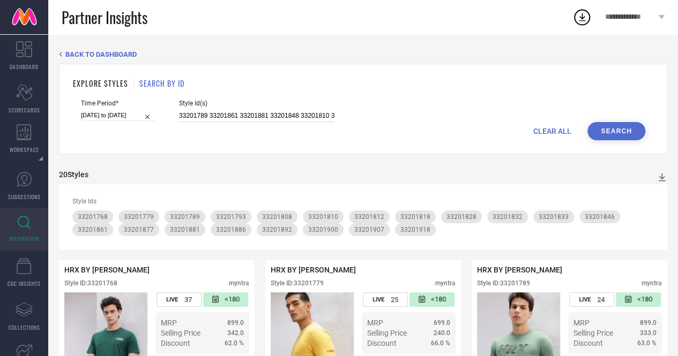
click at [272, 111] on input "33201789 33201861 33201881 33201848 33201810 33201793 33201907 33201900 3320177…" at bounding box center [256, 116] width 155 height 12
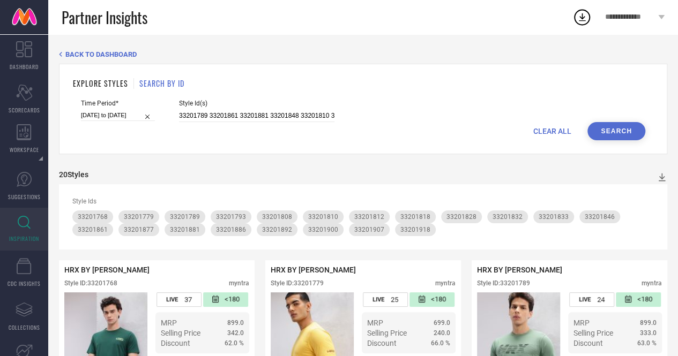
scroll to position [0, 149]
click at [251, 113] on input "33201789 33201861 33201881 33201848 33201810 33201793 33201907 33201900 3320177…" at bounding box center [256, 116] width 155 height 12
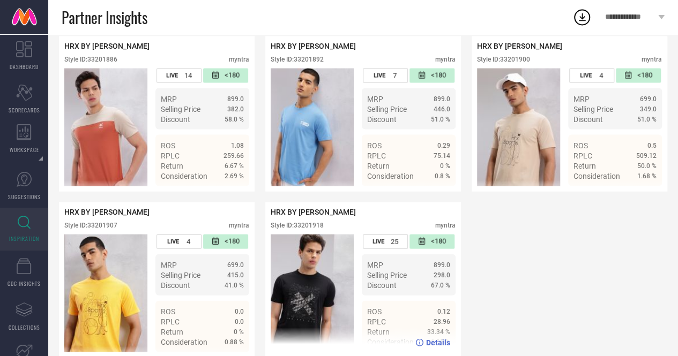
scroll to position [1089, 0]
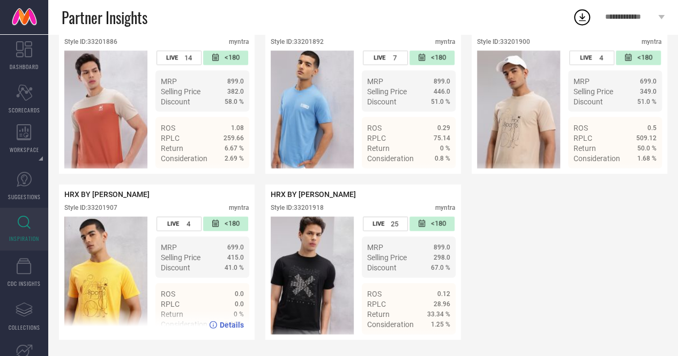
click at [110, 204] on div "Style ID: 33201907" at bounding box center [90, 208] width 53 height 8
click at [101, 204] on div "Style ID: 33201907" at bounding box center [90, 208] width 53 height 8
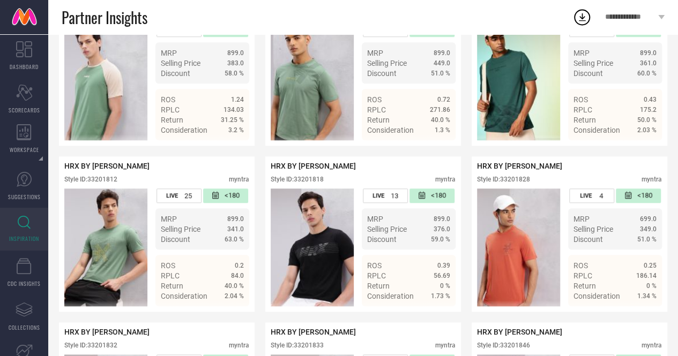
scroll to position [0, 0]
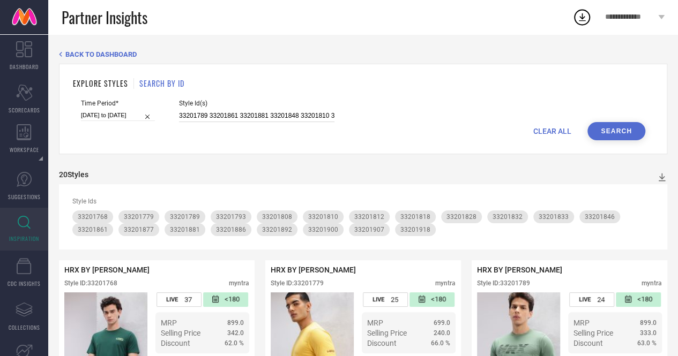
click at [227, 113] on input "33201789 33201861 33201881 33201848 33201810 33201793 33201907 33201779 3320186…" at bounding box center [256, 116] width 155 height 12
click at [243, 117] on input "33201789 33201861 33201881 33201848 33201810 33201793 33201907 33201779 3320186…" at bounding box center [256, 116] width 155 height 12
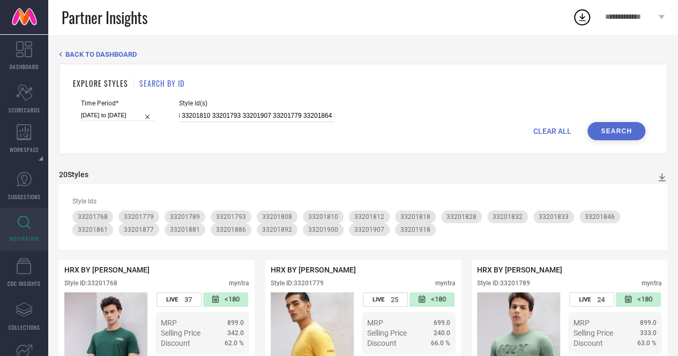
click at [243, 117] on input "33201789 33201861 33201881 33201848 33201810 33201793 33201907 33201779 3320186…" at bounding box center [256, 116] width 155 height 12
click at [605, 130] on button "Search" at bounding box center [616, 131] width 58 height 18
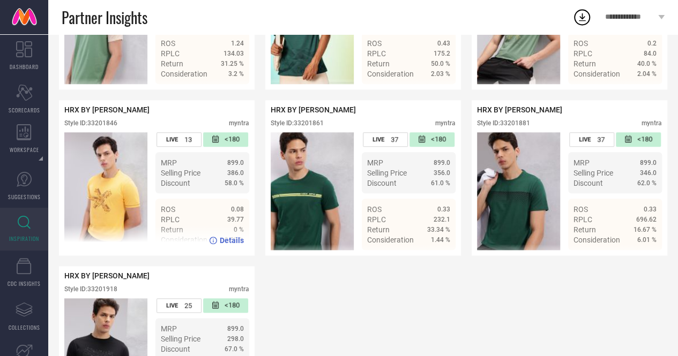
scroll to position [478, 0]
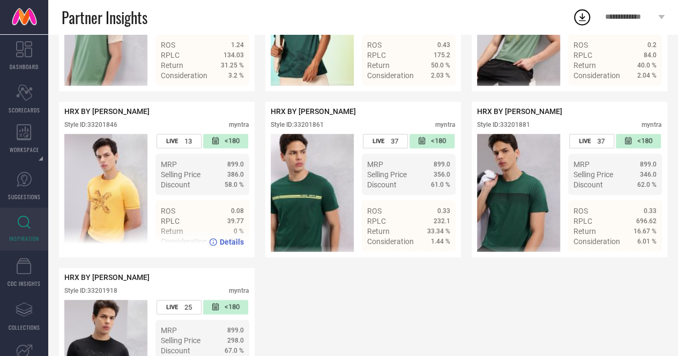
click at [103, 129] on div "Style ID: 33201846" at bounding box center [90, 125] width 53 height 8
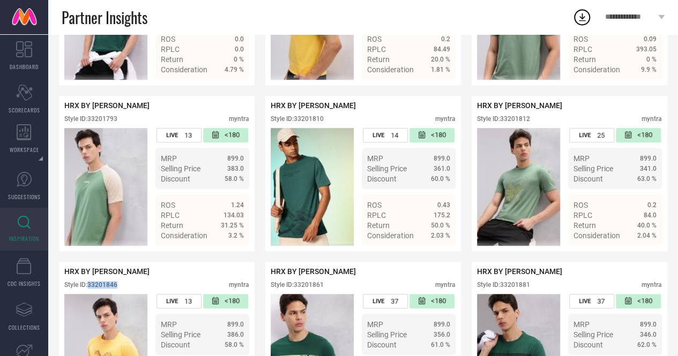
scroll to position [317, 0]
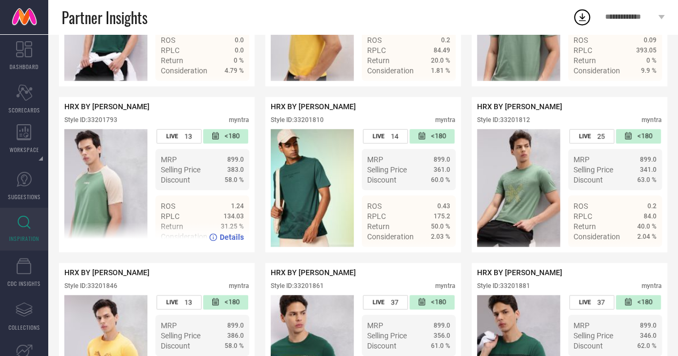
click at [104, 121] on div "Style ID: 33201793" at bounding box center [90, 120] width 53 height 8
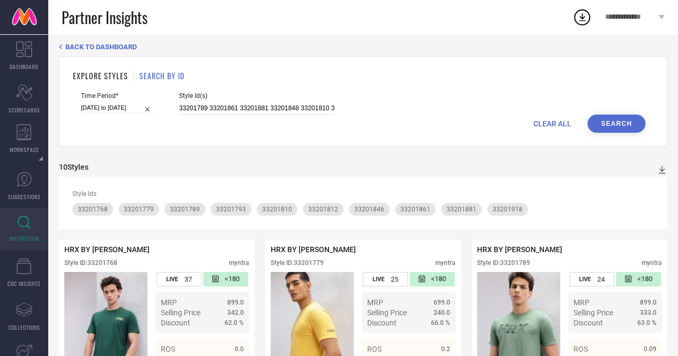
scroll to position [0, 0]
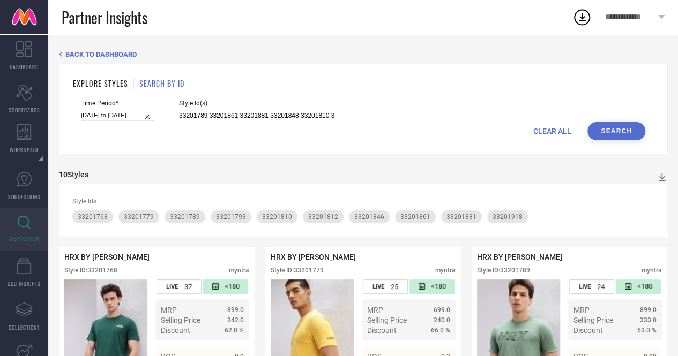
click at [251, 114] on input "33201789 33201861 33201881 33201848 33201810 33201793 33201779 33201864 3320181…" at bounding box center [256, 116] width 155 height 12
click at [311, 116] on input "33201789 33201861 33201881 33201848 33201810 33201793 33201779 33201864 3320181…" at bounding box center [256, 115] width 155 height 12
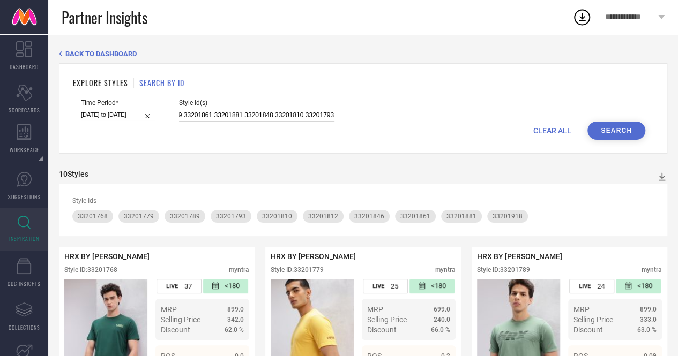
click at [311, 116] on input "33201789 33201861 33201881 33201848 33201810 33201793 33201779 33201864 3320181…" at bounding box center [256, 115] width 155 height 12
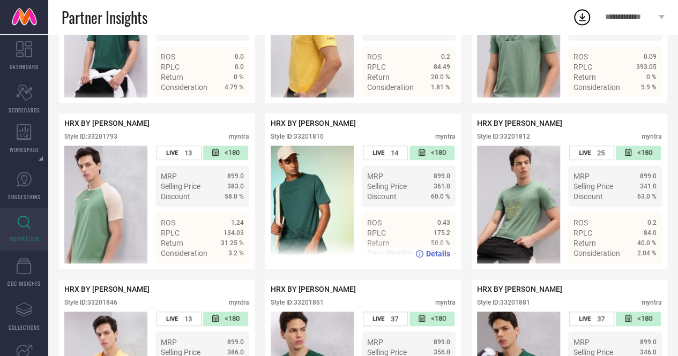
scroll to position [301, 0]
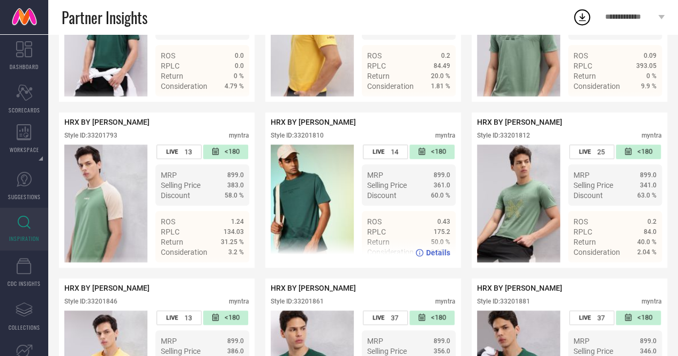
click at [314, 139] on div "Style ID: 33201810" at bounding box center [297, 136] width 53 height 8
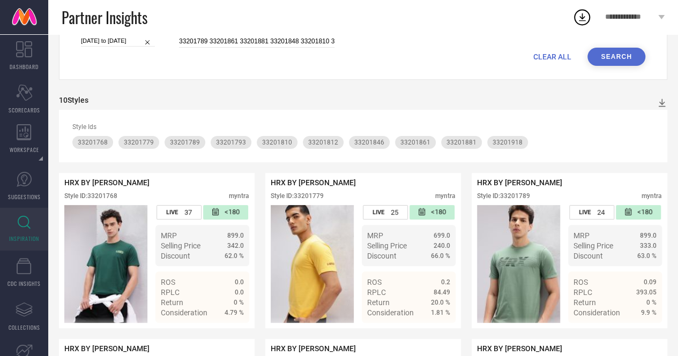
scroll to position [0, 0]
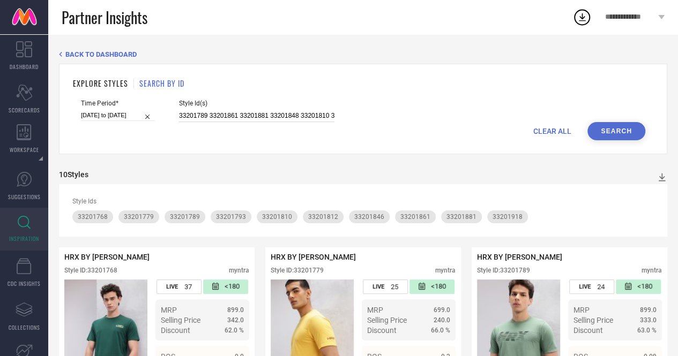
click at [266, 121] on input "33201789 33201861 33201881 33201848 33201810 33201779 33201864 33201812 3320191…" at bounding box center [256, 116] width 155 height 12
click at [306, 113] on input "33201789 33201861 33201881 33201848 33201810 33201779 33201864 33201812 3320191…" at bounding box center [256, 116] width 155 height 12
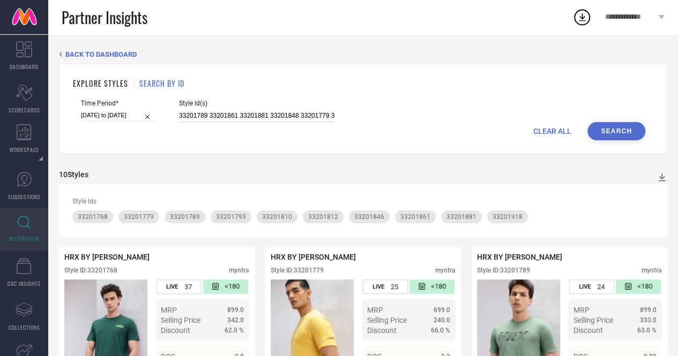
type input "33201789 33201861 33201881 33201848 33201779 33201864 33201812 33201918 3320176…"
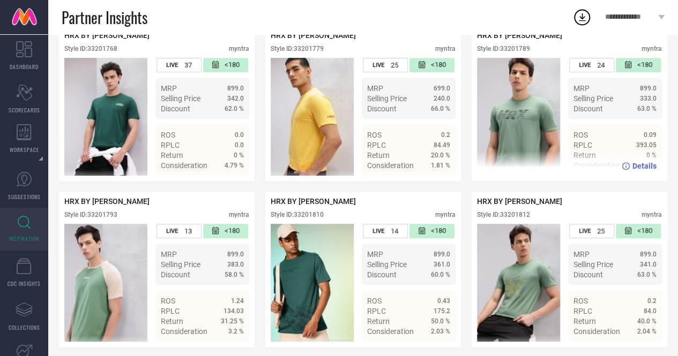
scroll to position [82, 0]
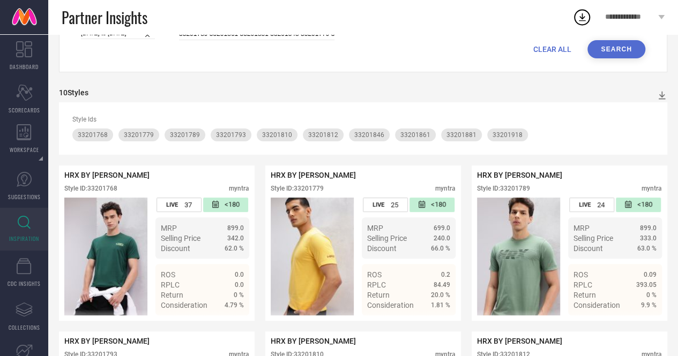
click at [603, 46] on button "Search" at bounding box center [616, 49] width 58 height 18
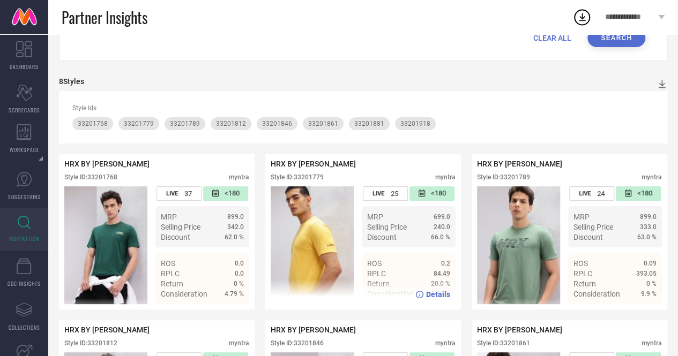
scroll to position [0, 0]
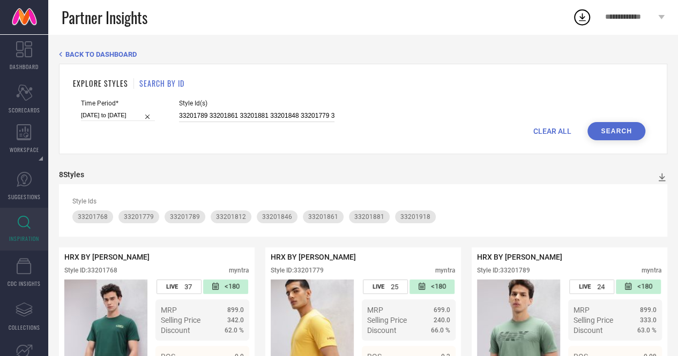
click at [209, 120] on input "33201789 33201861 33201881 33201848 33201779 33201864 33201812 33201918 3320176…" at bounding box center [256, 116] width 155 height 12
paste input "33726135 33726144 32989895 33726127 33725992 33726047 33725986 32989827 3372603…"
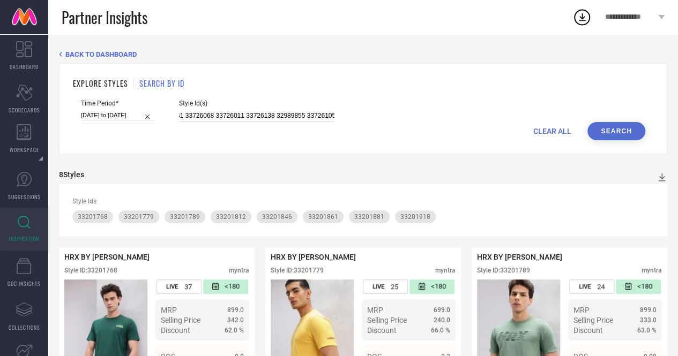
click at [209, 120] on input "33726135 33726144 32989895 33726127 33725992 33726047 33725986 32989827 3372603…" at bounding box center [256, 116] width 155 height 12
type input "33726135 33726144 32989895 33726127 33725992 33726047 33725986 32989827 3372603…"
click at [597, 132] on button "Search" at bounding box center [616, 131] width 58 height 18
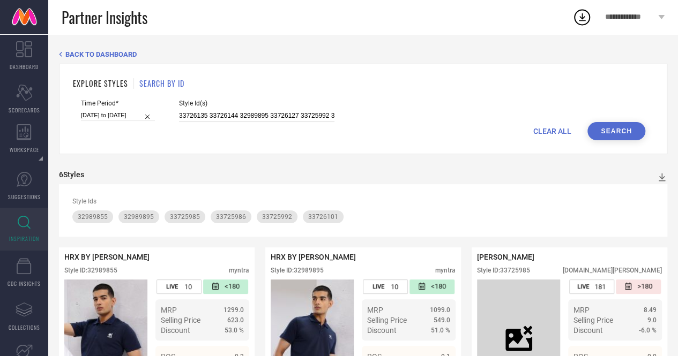
click at [275, 111] on input "33726135 33726144 32989895 33726127 33725992 33726047 33725986 32989827 3372603…" at bounding box center [256, 116] width 155 height 12
paste input "33726022 32990496 32990426 32990528 33726065 32990439 32990457 32990509 3299053…"
click at [618, 132] on button "Search" at bounding box center [616, 131] width 58 height 18
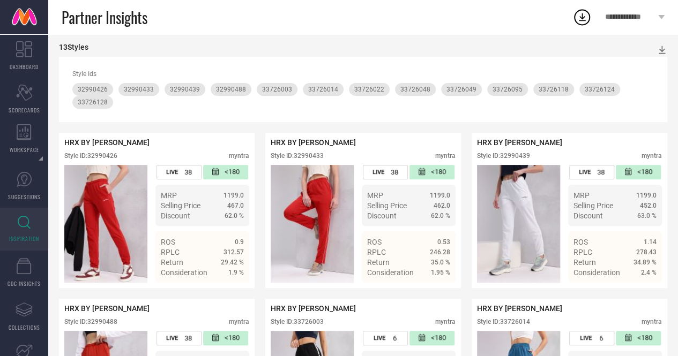
scroll to position [126, 0]
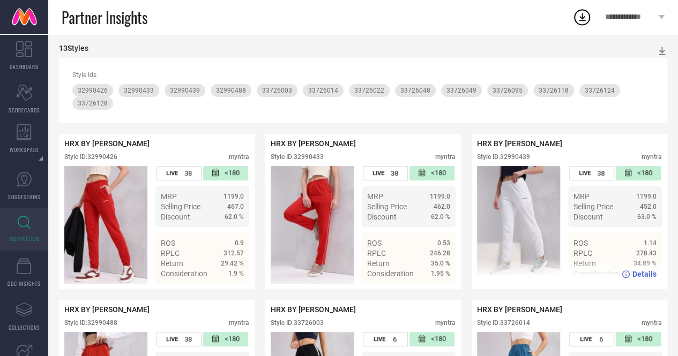
click at [515, 157] on div "Style ID: 32990439" at bounding box center [503, 157] width 53 height 8
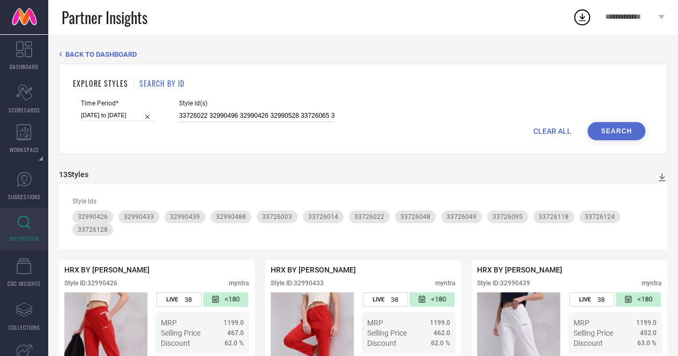
click at [250, 115] on input "33726022 32990496 32990426 32990528 33726065 32990439 32990457 32990509 3299053…" at bounding box center [256, 116] width 155 height 12
click at [310, 119] on input "33726022 32990496 32990426 32990528 33726065 32990439 32990457 32990509 3299053…" at bounding box center [256, 116] width 155 height 12
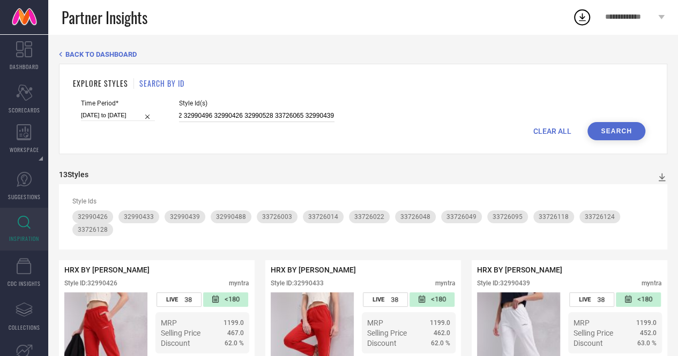
click at [310, 119] on input "33726022 32990496 32990426 32990528 33726065 32990439 32990457 32990509 3299053…" at bounding box center [256, 116] width 155 height 12
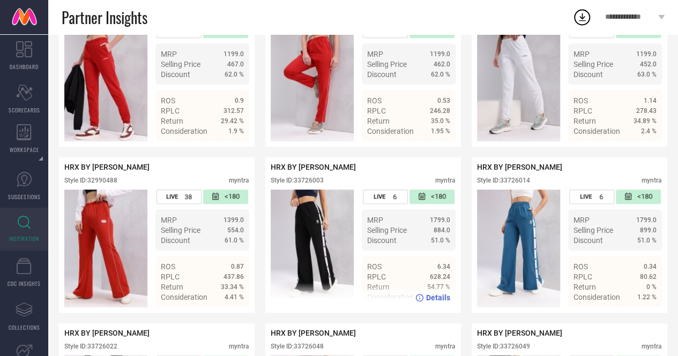
scroll to position [0, 0]
click at [315, 182] on div "Style ID: 33726003" at bounding box center [297, 181] width 53 height 8
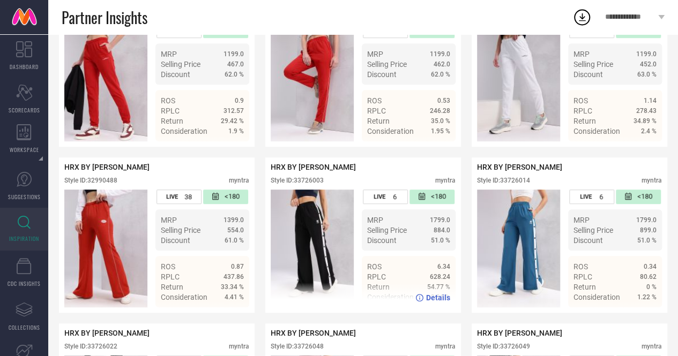
click at [315, 182] on div "Style ID: 33726003" at bounding box center [297, 181] width 53 height 8
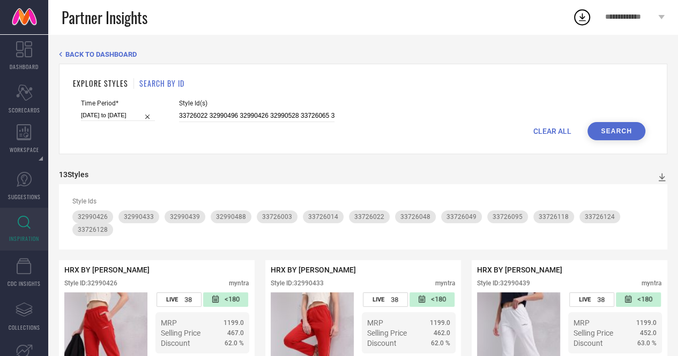
click at [186, 218] on span "32990439" at bounding box center [185, 217] width 30 height 8
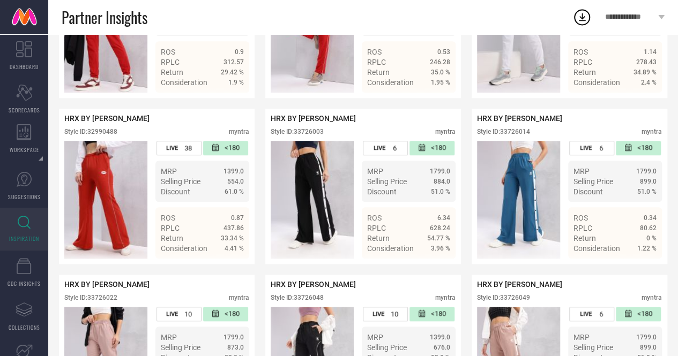
scroll to position [319, 0]
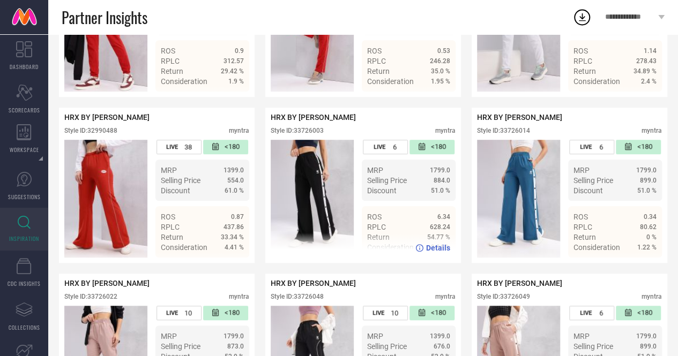
click at [310, 132] on div "Style ID: 33726003" at bounding box center [297, 131] width 53 height 8
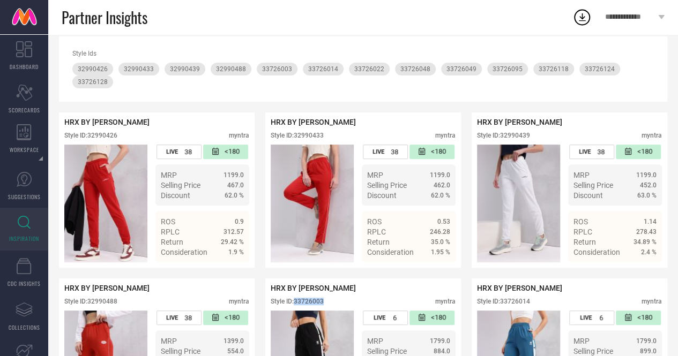
scroll to position [0, 0]
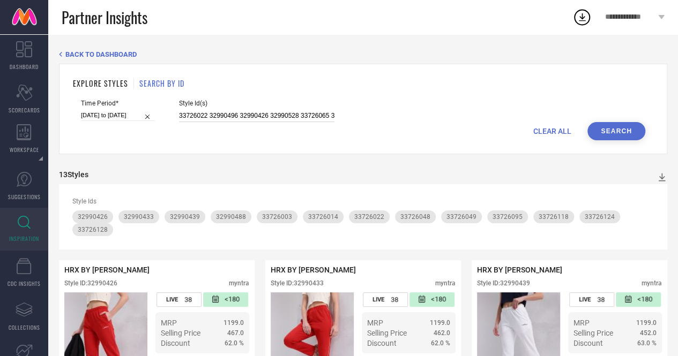
click at [245, 116] on input "33726022 32990496 32990426 32990528 33726065 32990457 32990509 32990539 3372601…" at bounding box center [256, 116] width 155 height 12
click at [252, 111] on input "33726022 32990496 32990426 32990528 33726065 32990457 32990509 32990539 3372601…" at bounding box center [256, 116] width 155 height 12
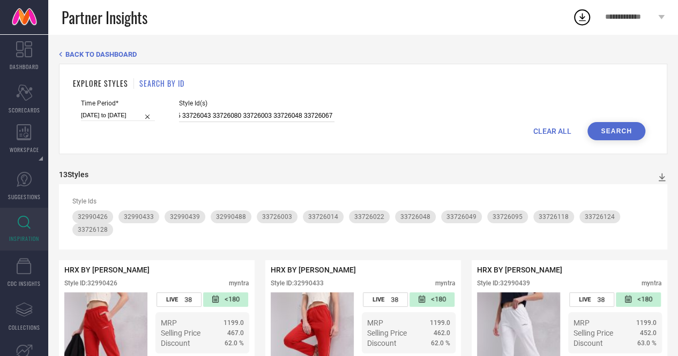
click at [252, 111] on input "33726022 32990496 32990426 32990528 33726065 32990457 32990509 32990539 3372601…" at bounding box center [256, 116] width 155 height 12
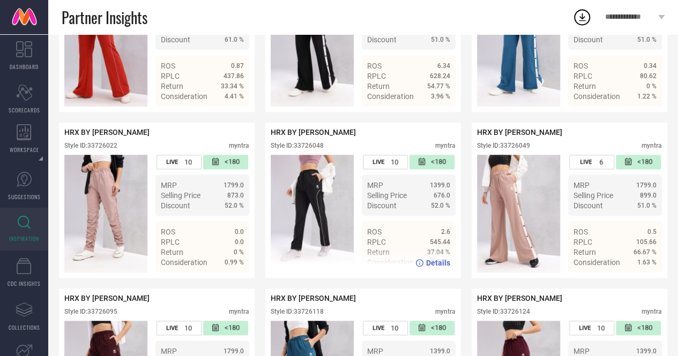
scroll to position [469, 0]
click at [309, 150] on div "Style ID: 33726048" at bounding box center [297, 147] width 53 height 8
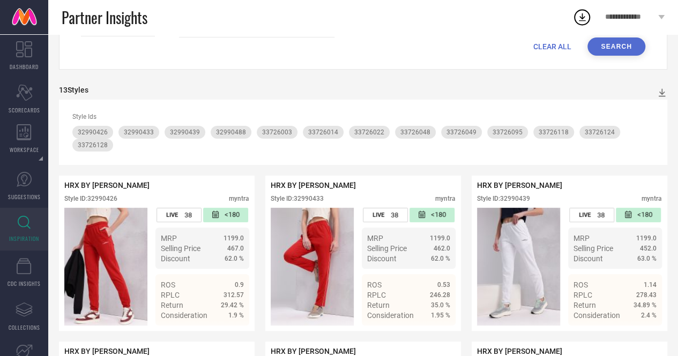
scroll to position [0, 0]
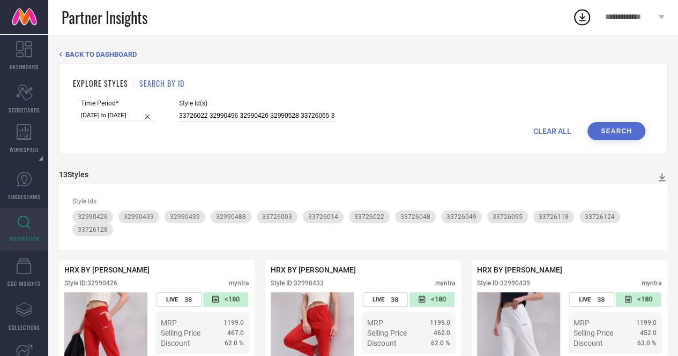
click at [243, 118] on input "33726022 32990496 32990426 32990528 33726065 32990457 32990509 32990539 3372601…" at bounding box center [256, 116] width 155 height 12
click at [248, 115] on input "33726022 32990496 32990426 32990528 33726065 32990457 32990509 32990539 3372601…" at bounding box center [256, 116] width 155 height 12
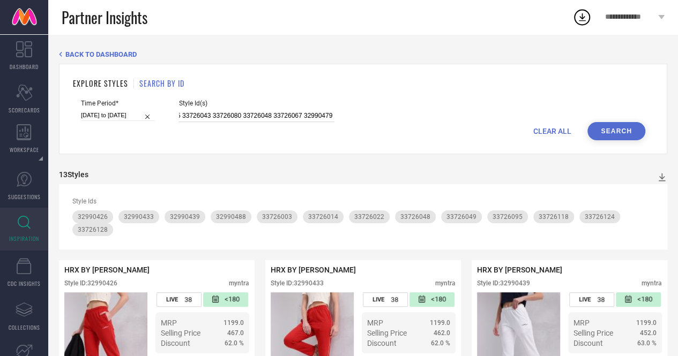
click at [248, 115] on input "33726022 32990496 32990426 32990528 33726065 32990457 32990509 32990539 3372601…" at bounding box center [256, 116] width 155 height 12
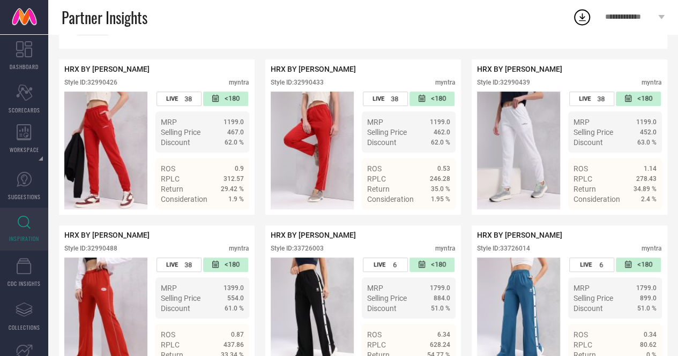
scroll to position [0, 0]
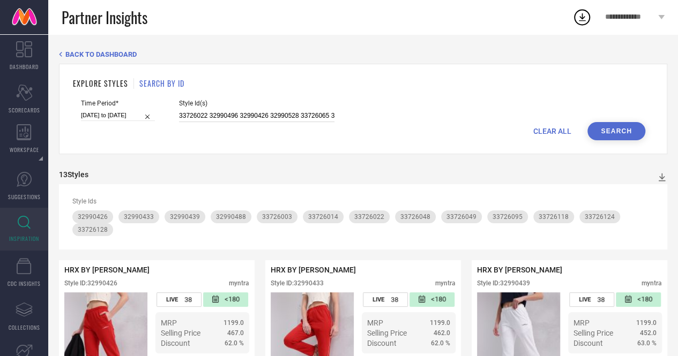
click at [315, 115] on input "33726022 32990496 32990426 32990528 33726065 32990457 32990509 32990539 3372601…" at bounding box center [256, 116] width 155 height 12
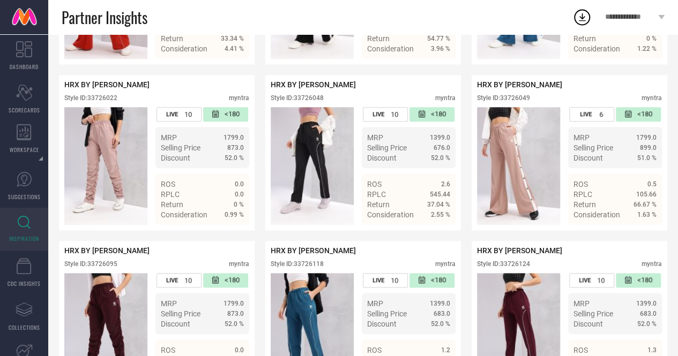
scroll to position [519, 0]
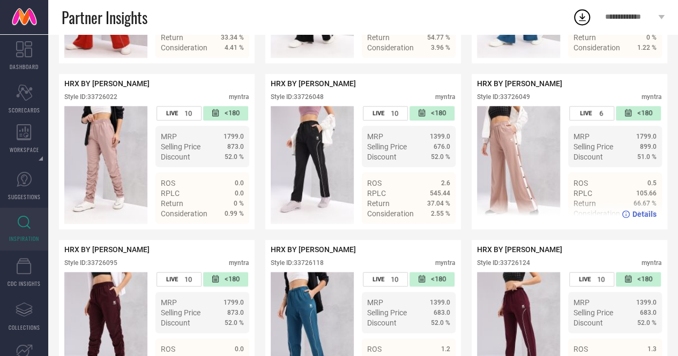
click at [520, 101] on div "Style ID: 33726049" at bounding box center [503, 97] width 53 height 8
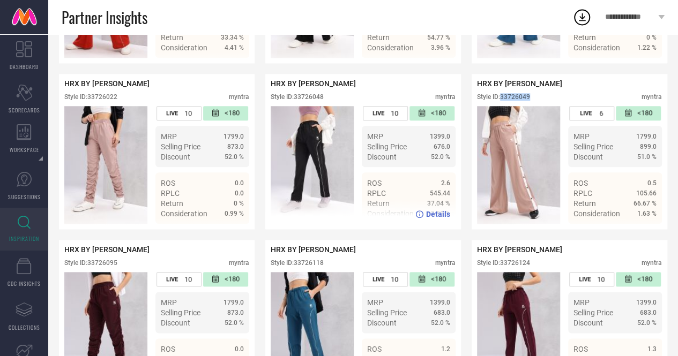
scroll to position [0, 0]
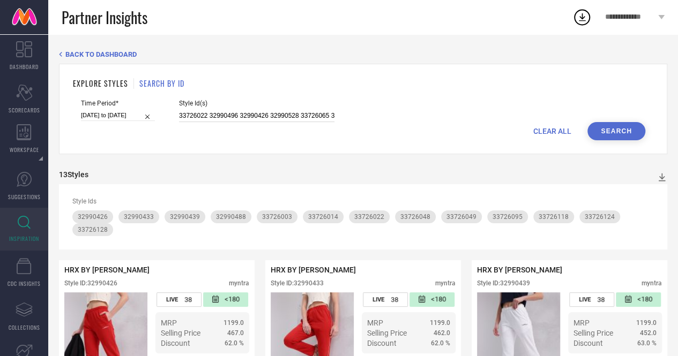
click at [233, 111] on input "33726022 32990496 32990426 32990528 33726065 32990457 32990509 32990539 3372601…" at bounding box center [256, 116] width 155 height 12
click at [245, 115] on input "33726022 32990496 32990426 32990528 33726065 32990457 32990509 32990539 3372601…" at bounding box center [256, 116] width 155 height 12
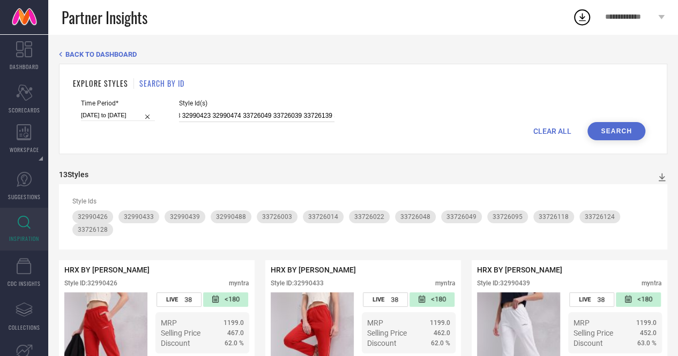
click at [245, 115] on input "33726022 32990496 32990426 32990528 33726065 32990457 32990509 32990539 3372601…" at bounding box center [256, 116] width 155 height 12
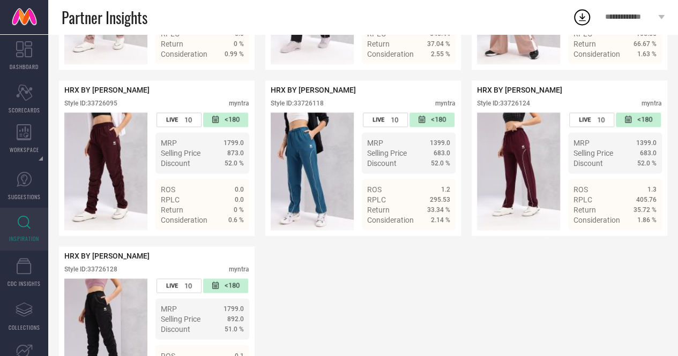
scroll to position [679, 0]
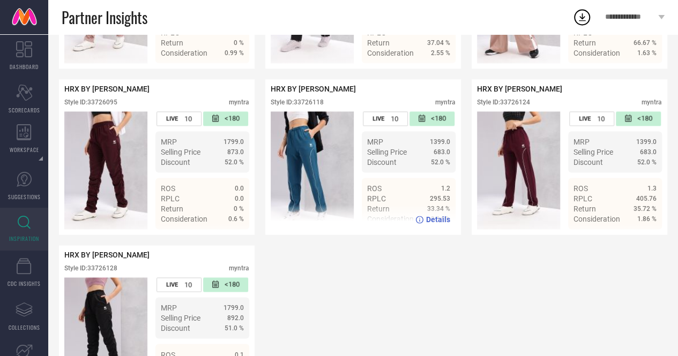
click at [316, 106] on div "Style ID: 33726118" at bounding box center [297, 103] width 53 height 8
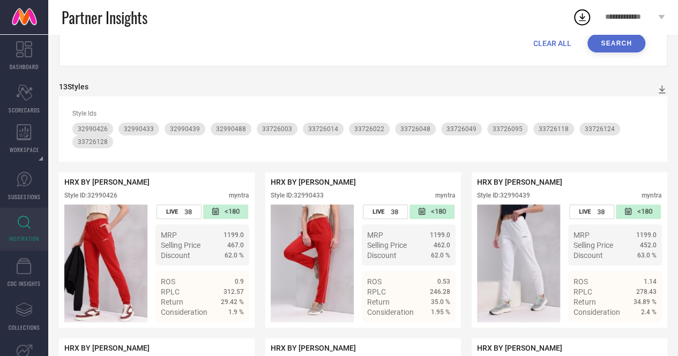
scroll to position [0, 0]
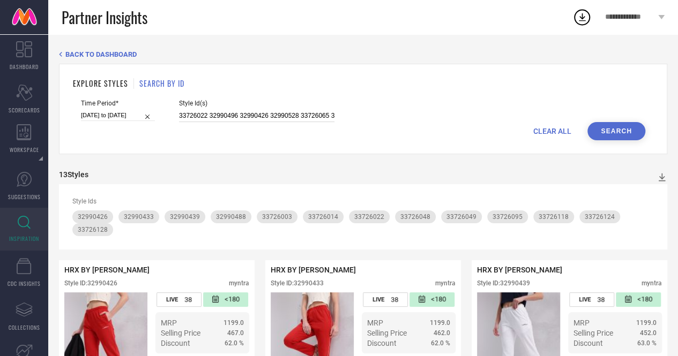
click at [239, 117] on input "33726022 32990496 32990426 32990528 33726065 32990457 32990509 32990539 3372601…" at bounding box center [256, 116] width 155 height 12
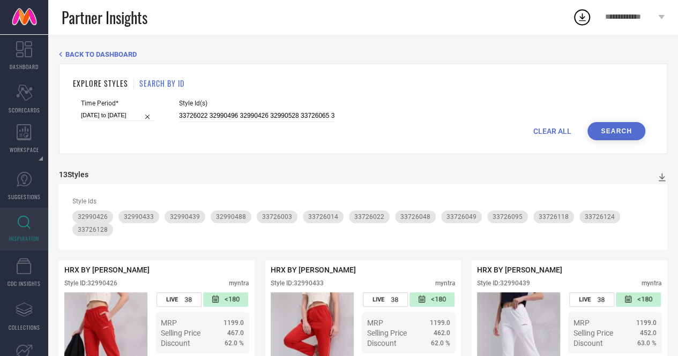
scroll to position [0, 1088]
click at [283, 117] on input "33726022 32990496 32990426 32990528 33726065 32990457 32990509 32990539 3372601…" at bounding box center [256, 116] width 155 height 12
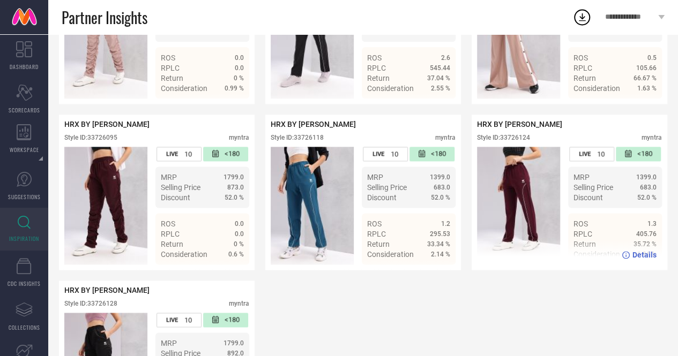
scroll to position [642, 0]
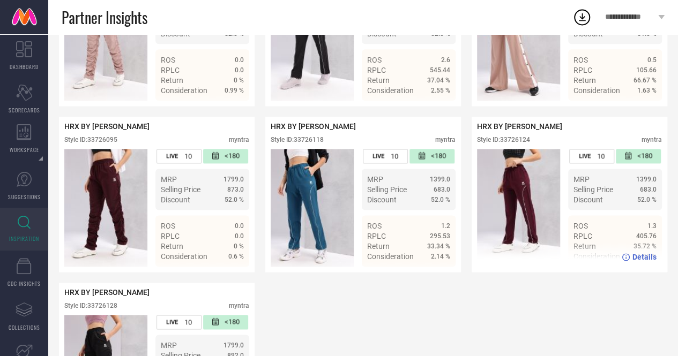
click at [519, 144] on div "Style ID: 33726124" at bounding box center [503, 140] width 53 height 8
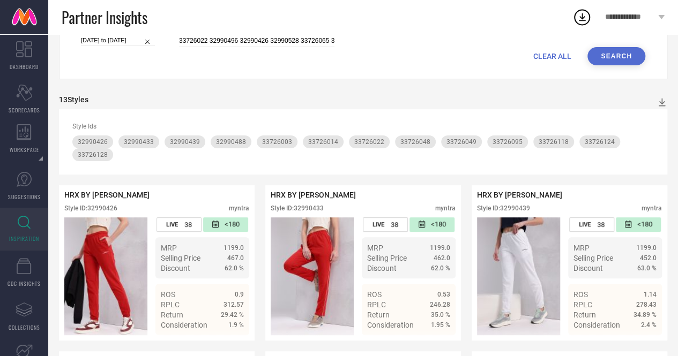
scroll to position [0, 0]
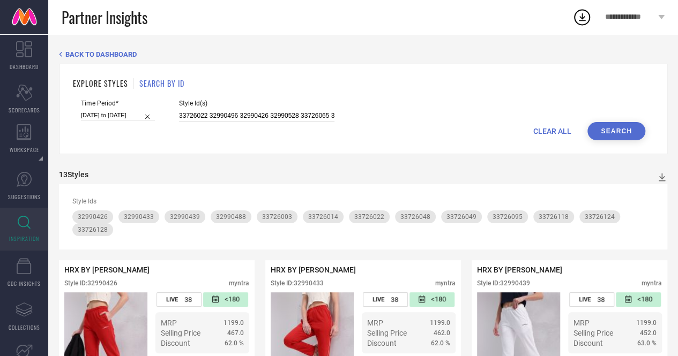
click at [268, 114] on input "33726022 32990496 32990426 32990528 33726065 32990457 32990509 32990539 3372601…" at bounding box center [256, 116] width 155 height 12
click at [249, 114] on input "33726022 32990496 32990426 32990528 33726065 32990457 32990509 32990539 3372601…" at bounding box center [256, 116] width 155 height 12
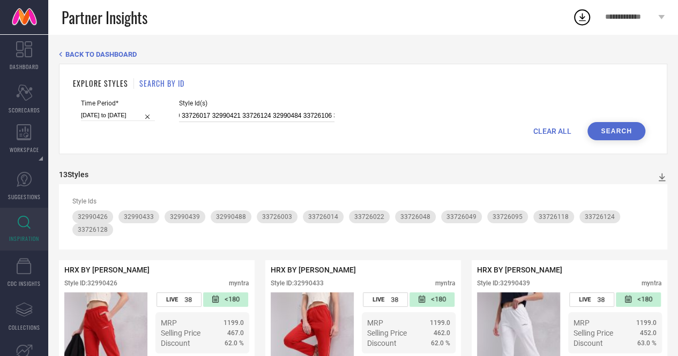
click at [249, 114] on input "33726022 32990496 32990426 32990528 33726065 32990457 32990509 32990539 3372601…" at bounding box center [256, 116] width 155 height 12
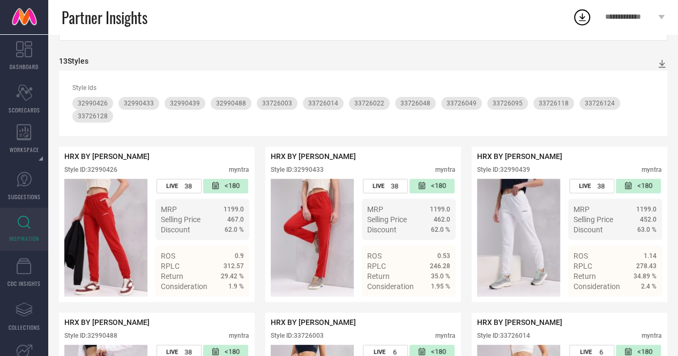
scroll to position [0, 0]
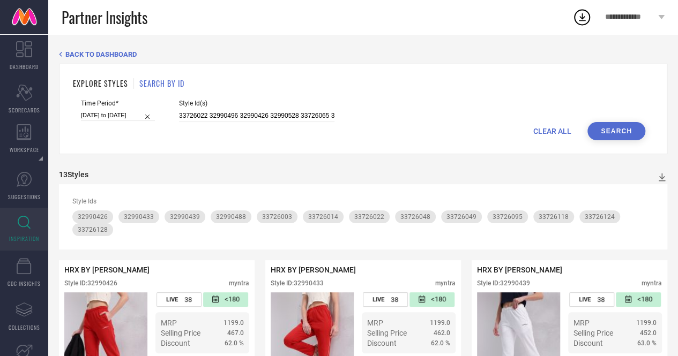
click at [615, 129] on button "Search" at bounding box center [616, 131] width 58 height 18
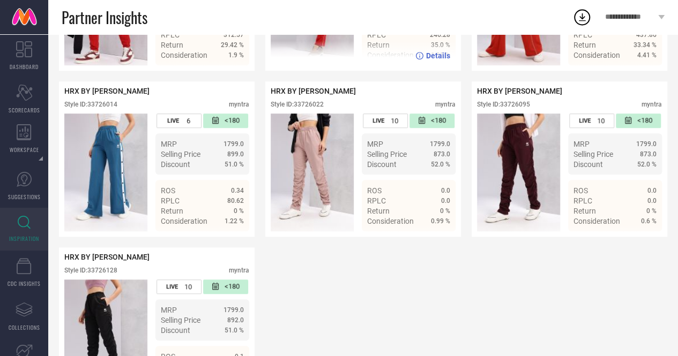
scroll to position [331, 0]
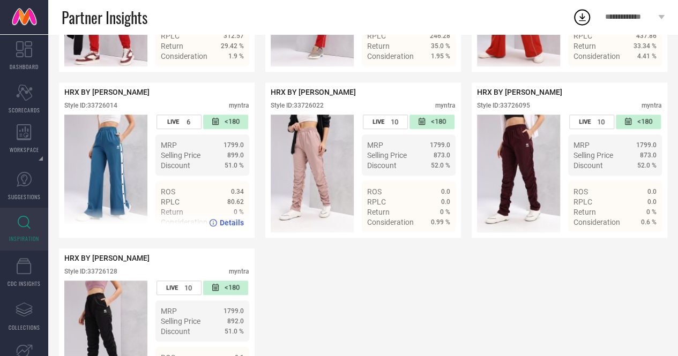
click at [105, 109] on div "Style ID: 33726014" at bounding box center [90, 106] width 53 height 8
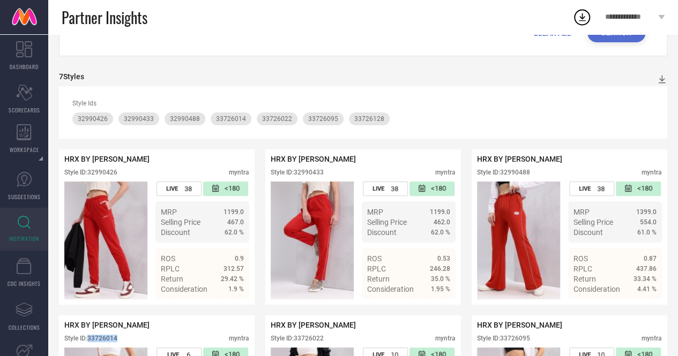
scroll to position [0, 0]
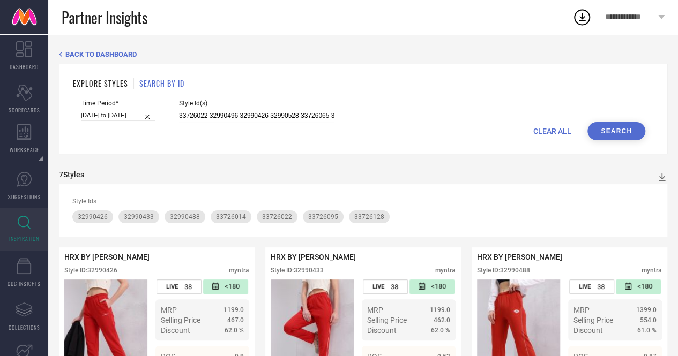
click at [252, 112] on input "33726022 32990496 32990426 32990528 33726065 32990457 32990509 32990539 3372601…" at bounding box center [256, 116] width 155 height 12
click at [271, 114] on input "33726022 32990496 32990426 32990528 33726065 32990457 32990509 32990539 3372601…" at bounding box center [256, 116] width 155 height 12
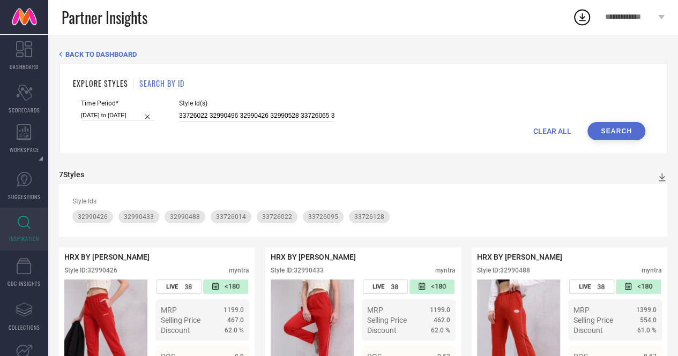
click at [271, 114] on input "33726022 32990496 32990426 32990528 33726065 32990457 32990509 32990539 3372601…" at bounding box center [256, 116] width 155 height 12
click at [290, 116] on input "33726022 32990496 32990426 32990528 33726065 32990457 32990509 32990539 3372601…" at bounding box center [256, 116] width 155 height 12
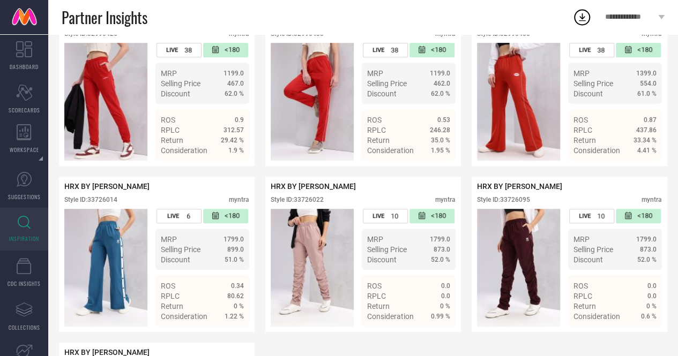
scroll to position [403, 0]
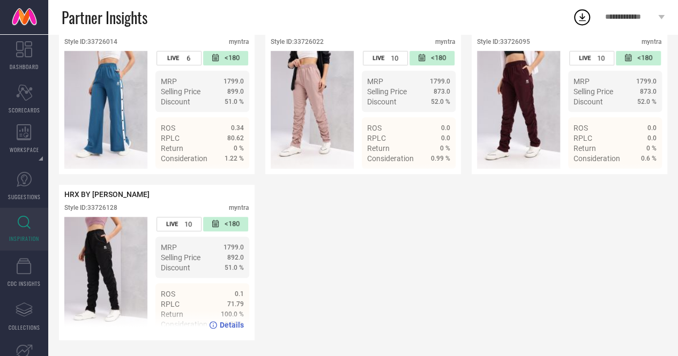
click at [110, 207] on div "Style ID: 33726128" at bounding box center [90, 208] width 53 height 8
click at [121, 210] on div "Style ID: 33726128 myntra" at bounding box center [156, 210] width 185 height 13
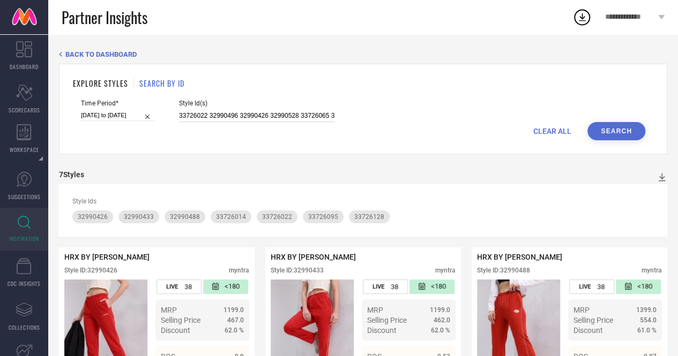
click at [238, 122] on input "33726022 32990496 32990426 32990528 33726065 32990457 32990509 32990539 3372601…" at bounding box center [256, 116] width 155 height 12
click at [257, 115] on input "33726022 32990496 32990426 32990528 33726065 32990457 32990509 32990539 3372601…" at bounding box center [256, 116] width 155 height 12
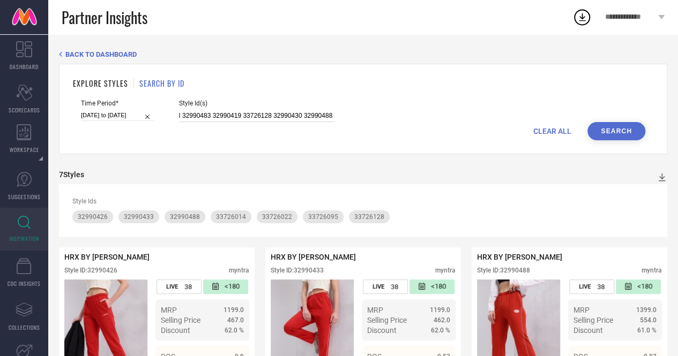
click at [257, 115] on input "33726022 32990496 32990426 32990528 33726065 32990457 32990509 32990539 3372601…" at bounding box center [256, 116] width 155 height 12
type input "33726022 32990496 32990426 32990528 33726065 32990457 32990509 32990539 3372601…"
click at [626, 133] on button "Search" at bounding box center [616, 131] width 58 height 18
